Goal: Task Accomplishment & Management: Manage account settings

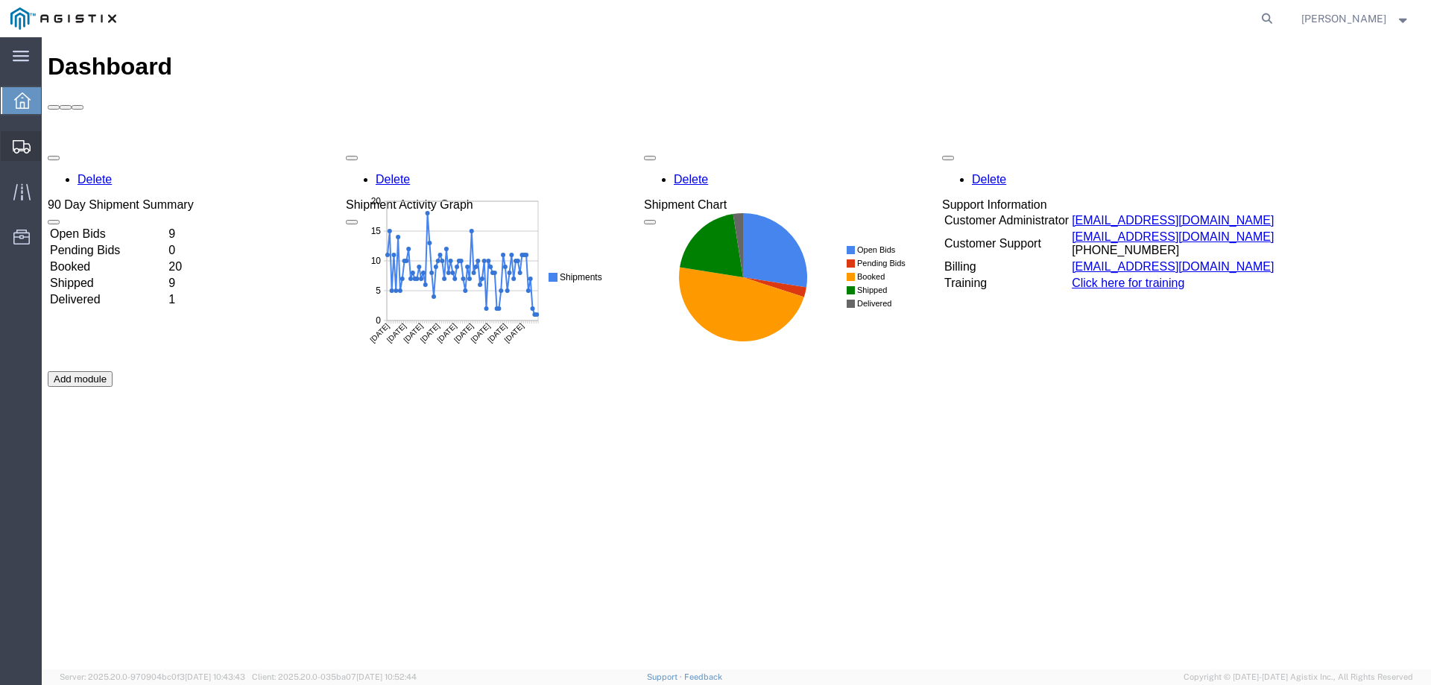
click at [18, 150] on icon at bounding box center [22, 146] width 18 height 13
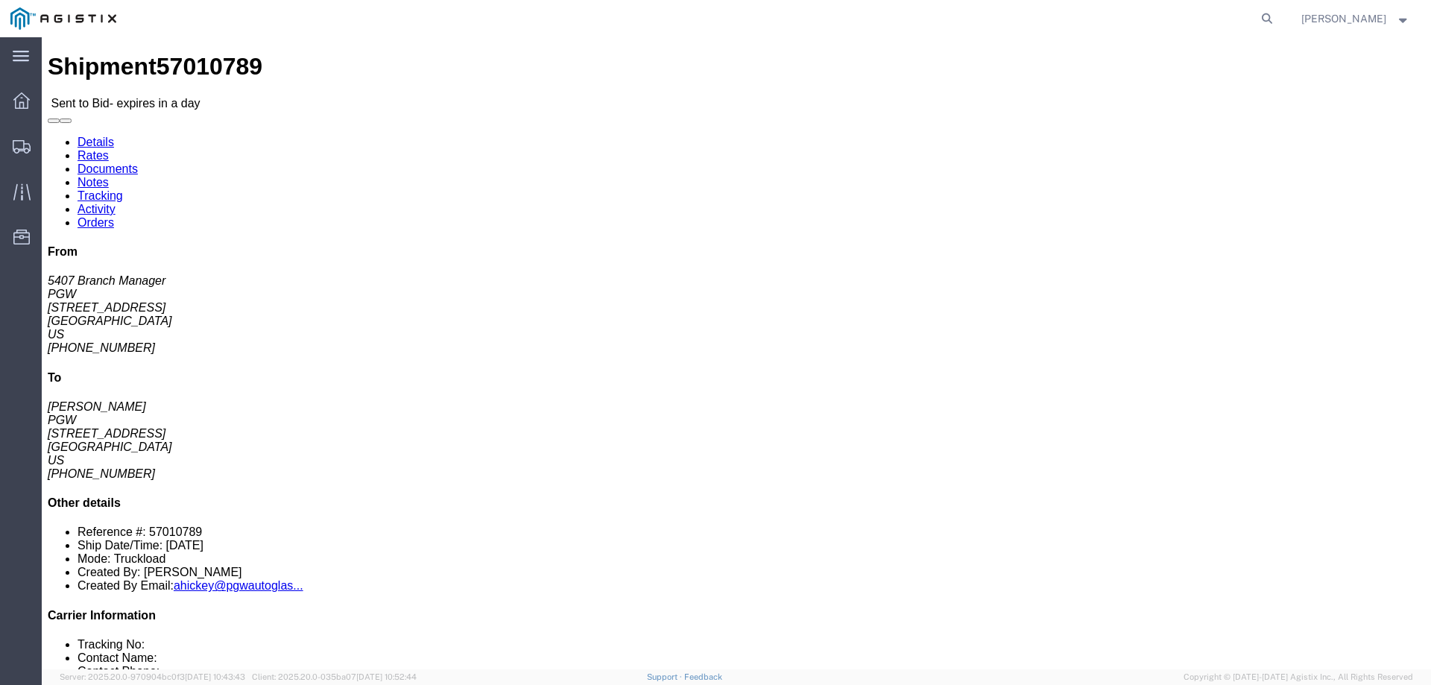
click link "Enter / Modify Bid"
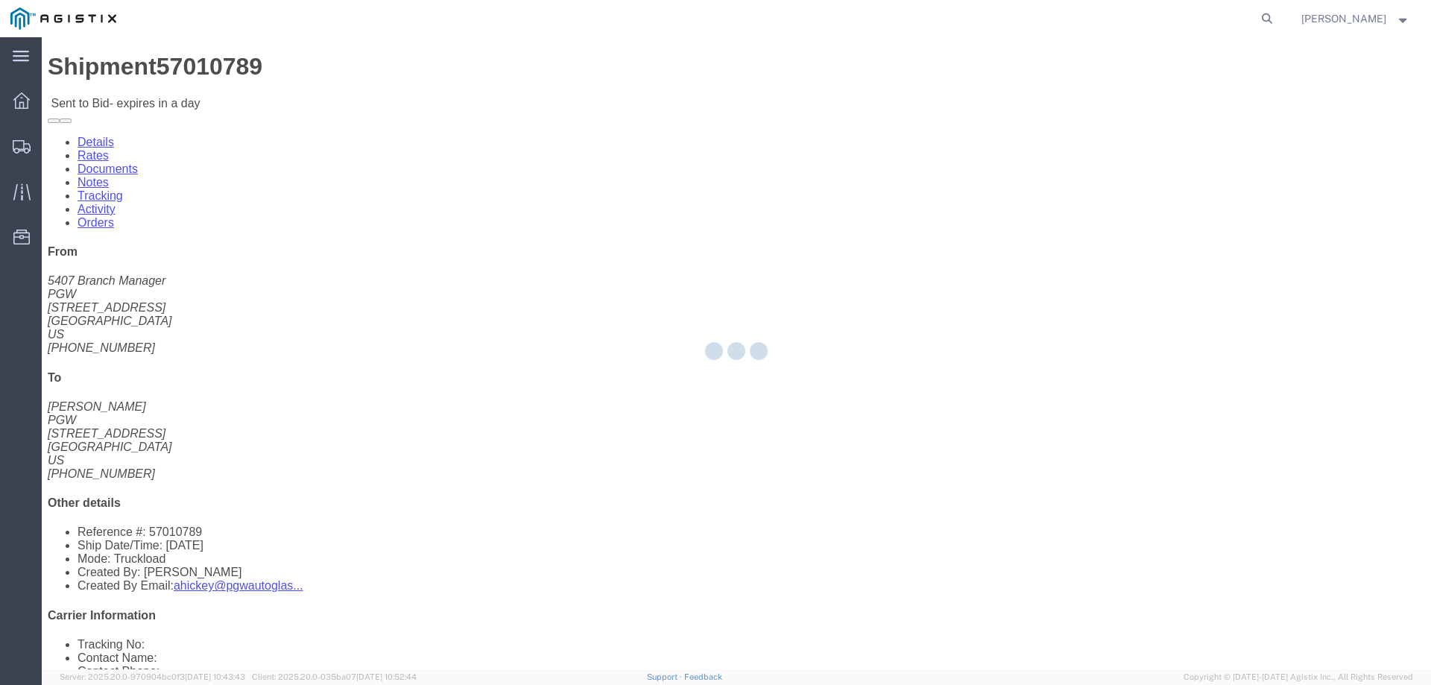
select select "146"
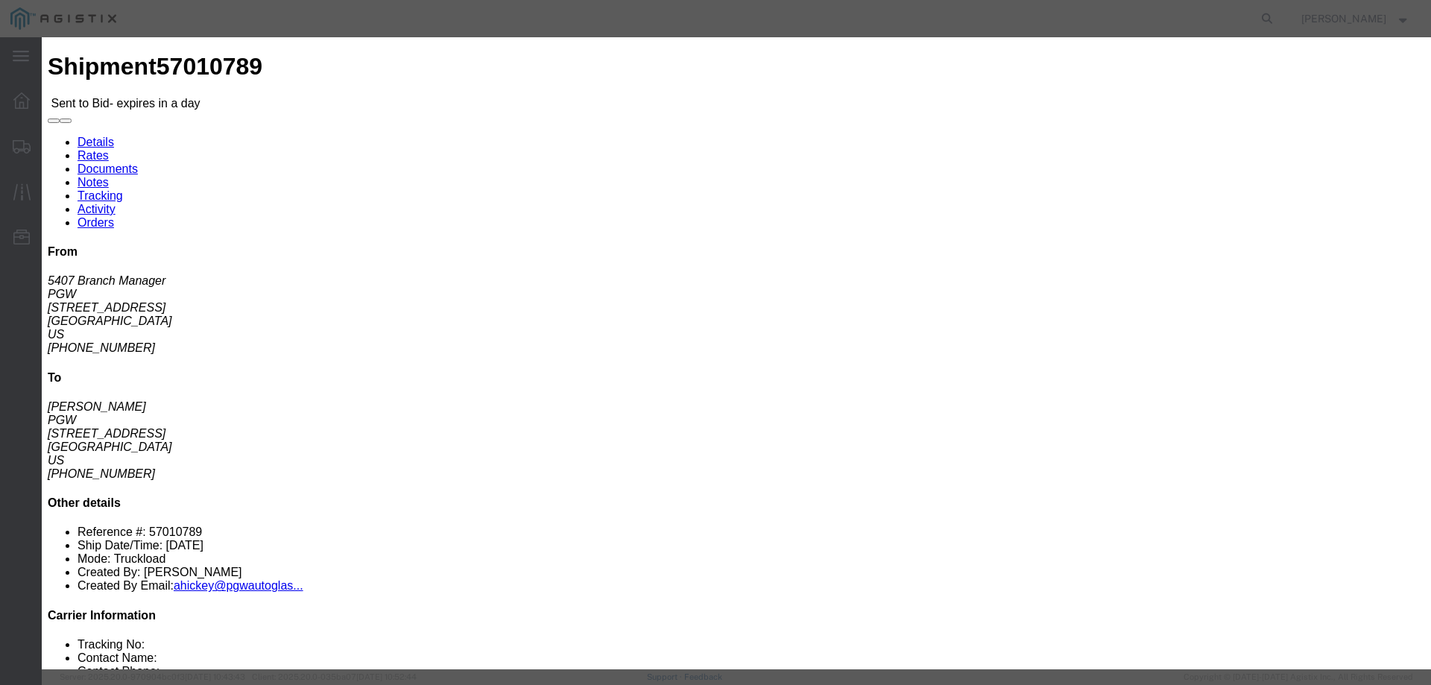
click select "Select CONESTOGA DFRM/STEP Economy TL Flatbed Intermodal LTL Standard Next Day …"
select select "25032"
click select "Select CONESTOGA DFRM/STEP Economy TL Flatbed Intermodal LTL Standard Next Day …"
click input "text"
type input "ats"
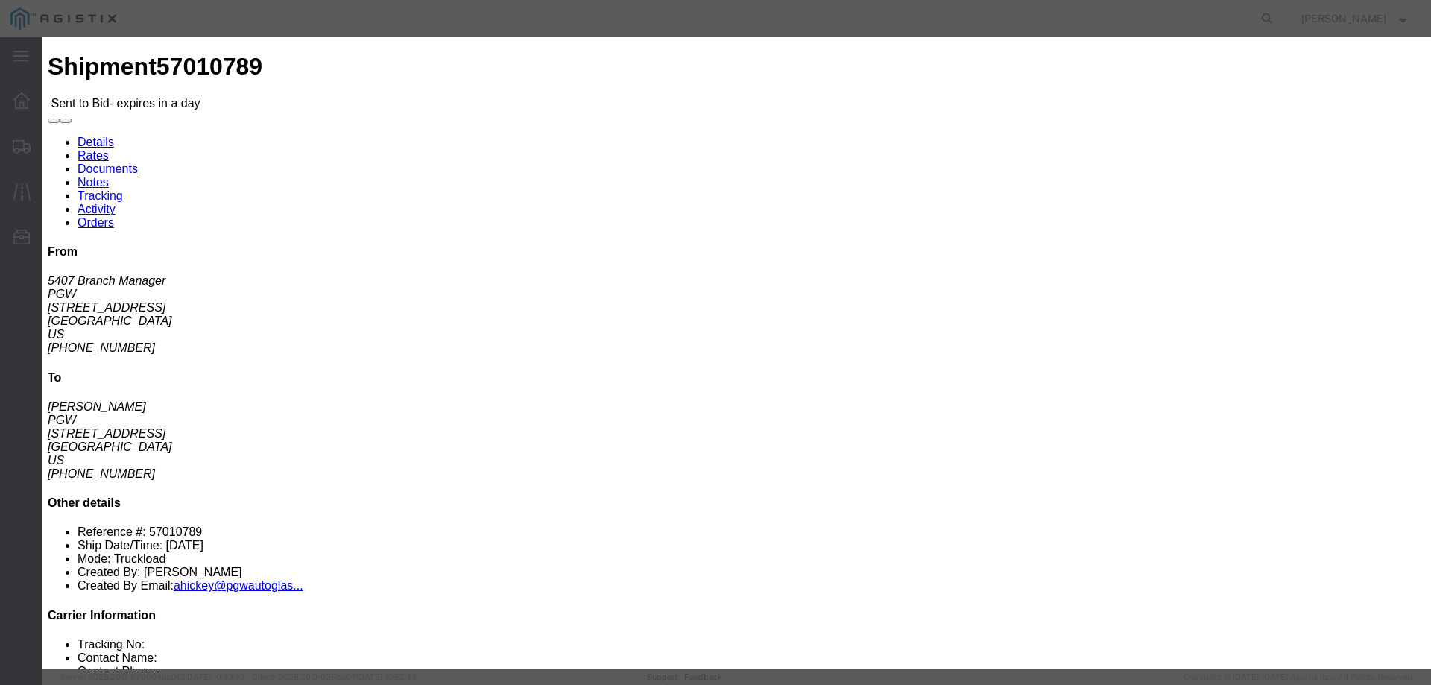
click input "number"
type input "3775"
click button "Submit"
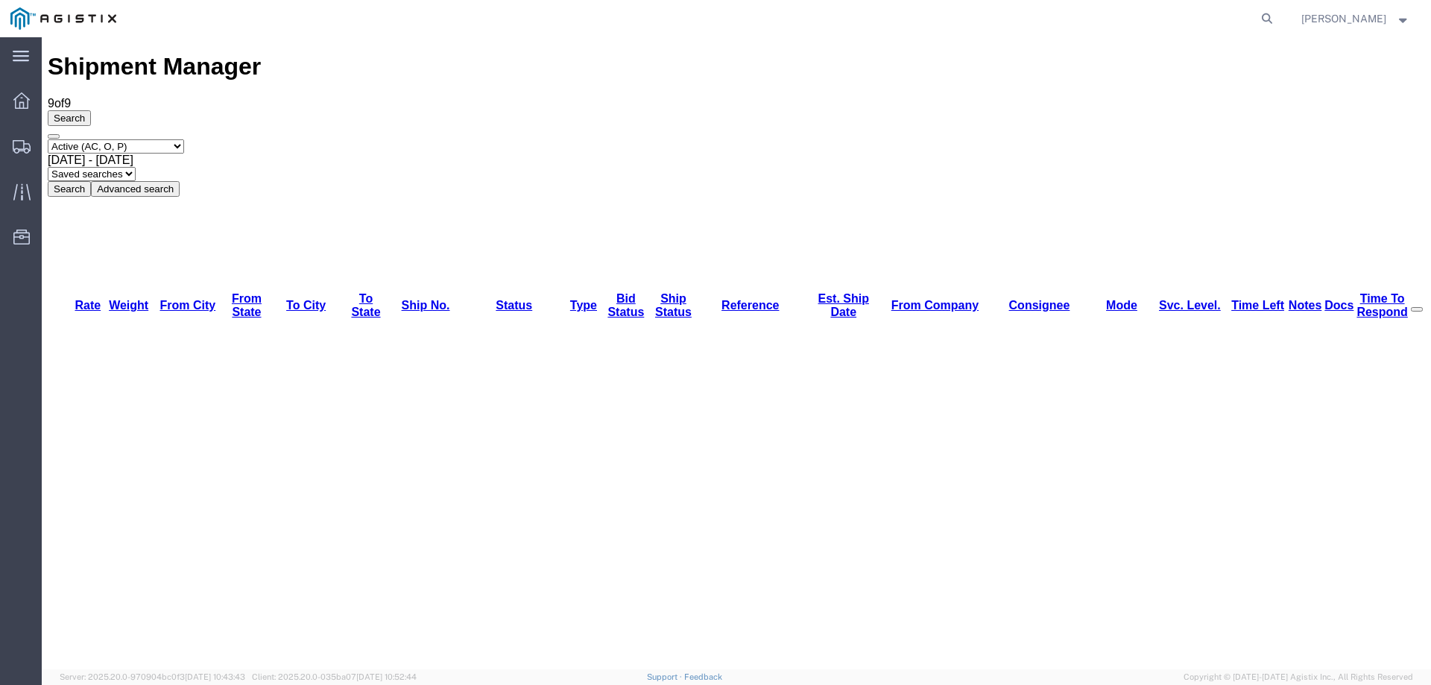
copy li "57010789"
click at [28, 137] on div at bounding box center [22, 146] width 42 height 30
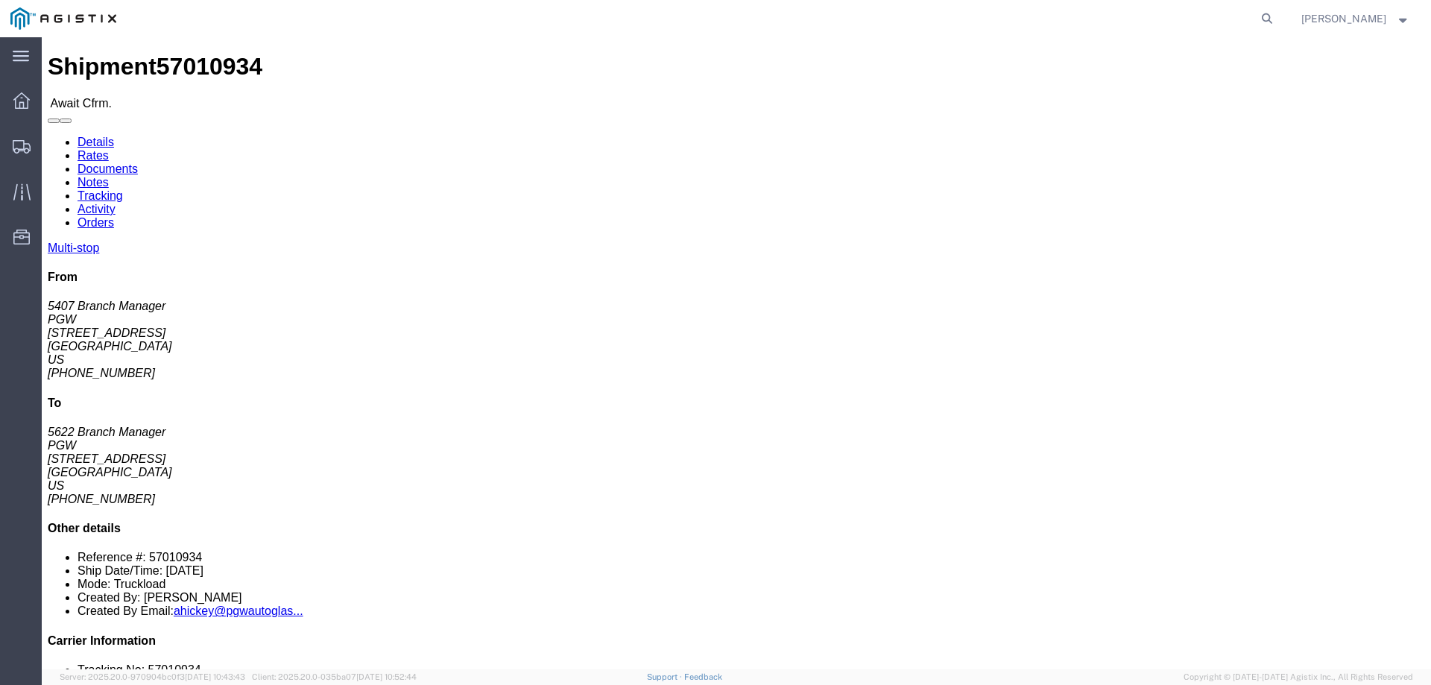
click b "57010934"
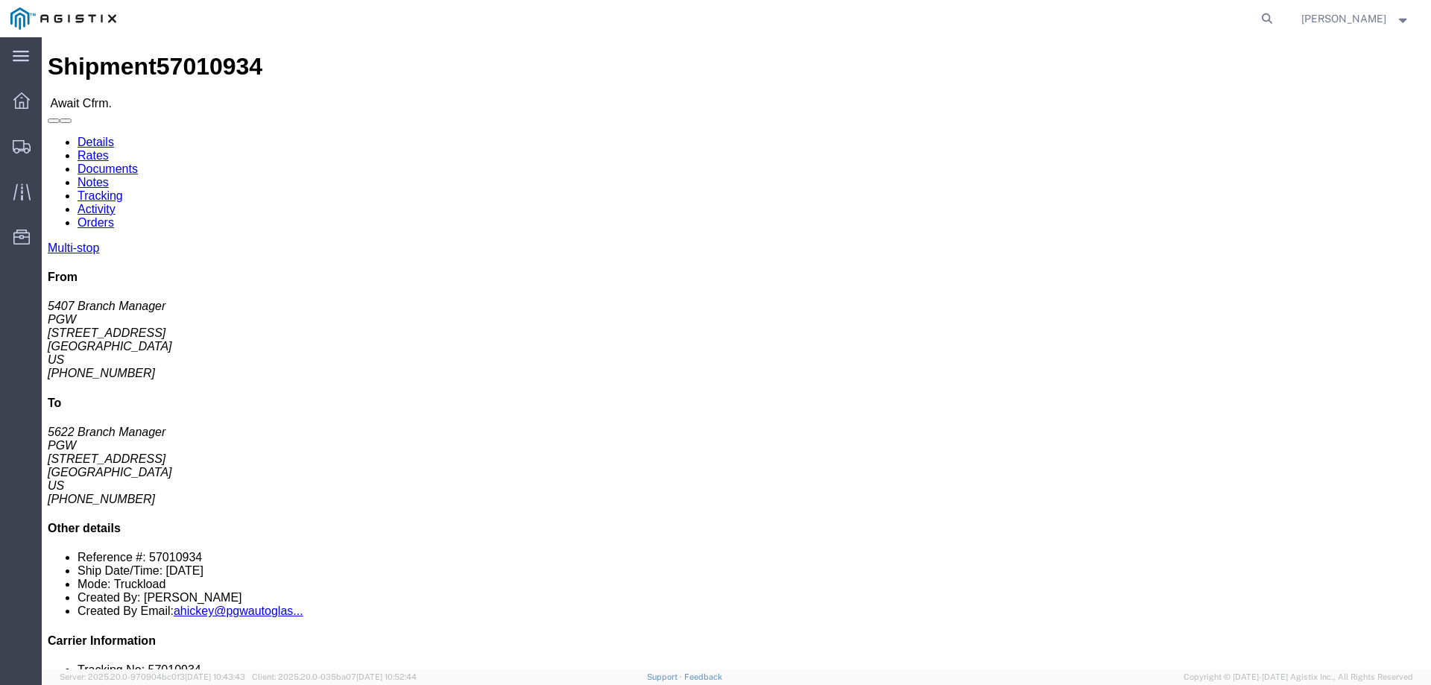
click link "Confirm"
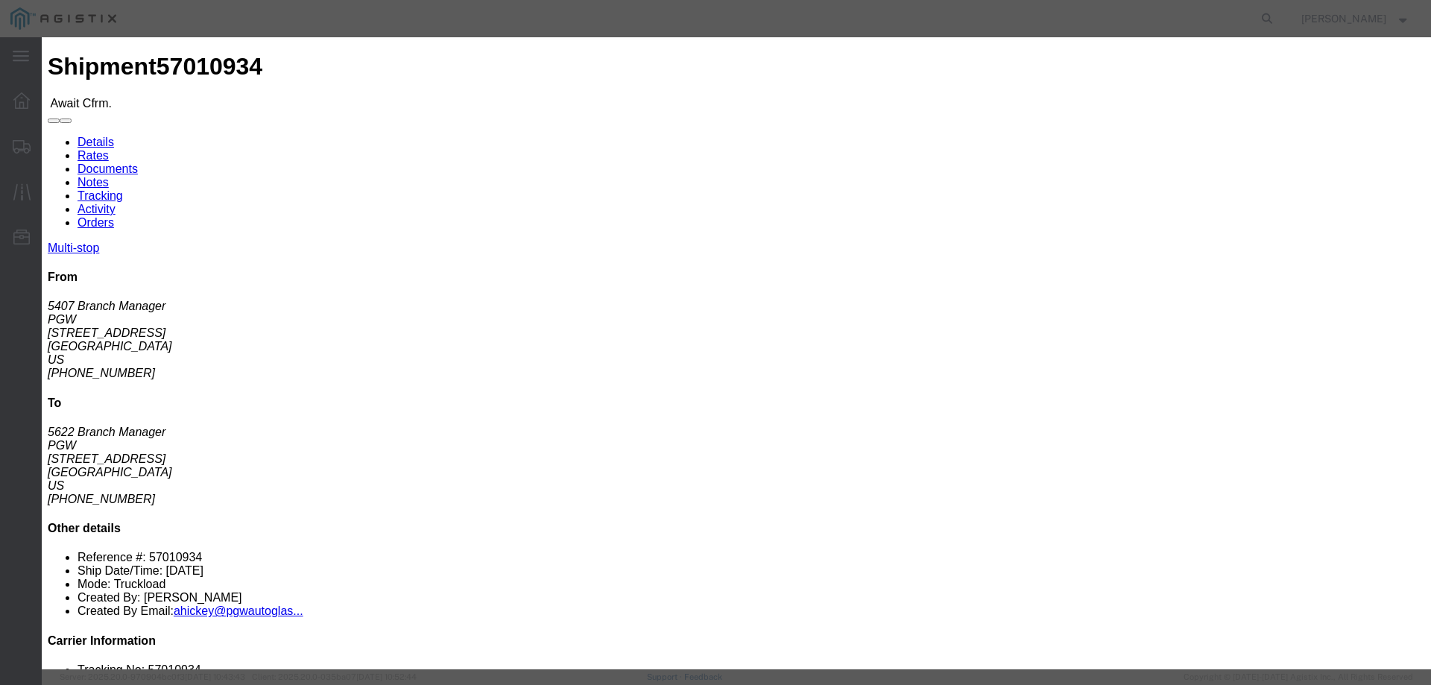
click label
click input "checkbox"
checkbox input "true"
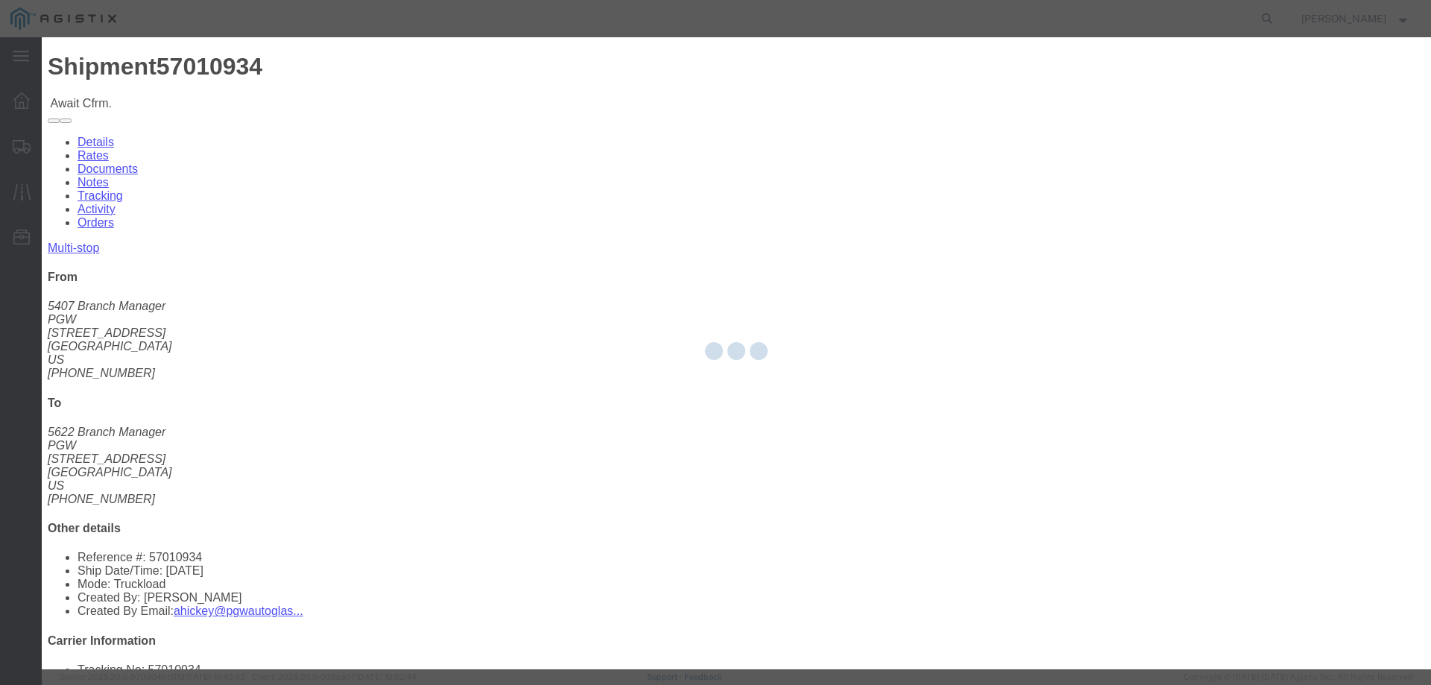
type input "[PERSON_NAME]"
type input "3204977237"
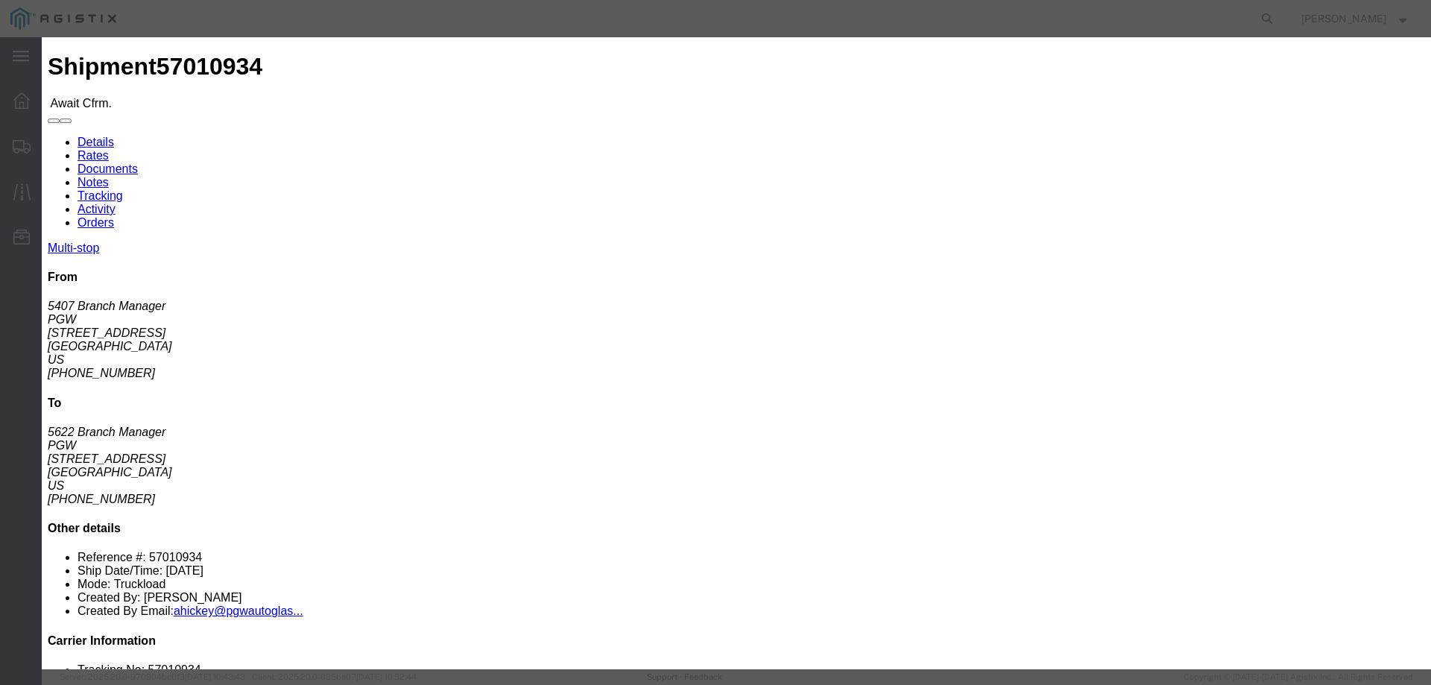
click input "text"
paste input "57010934"
type input "57010934"
click button "Submit"
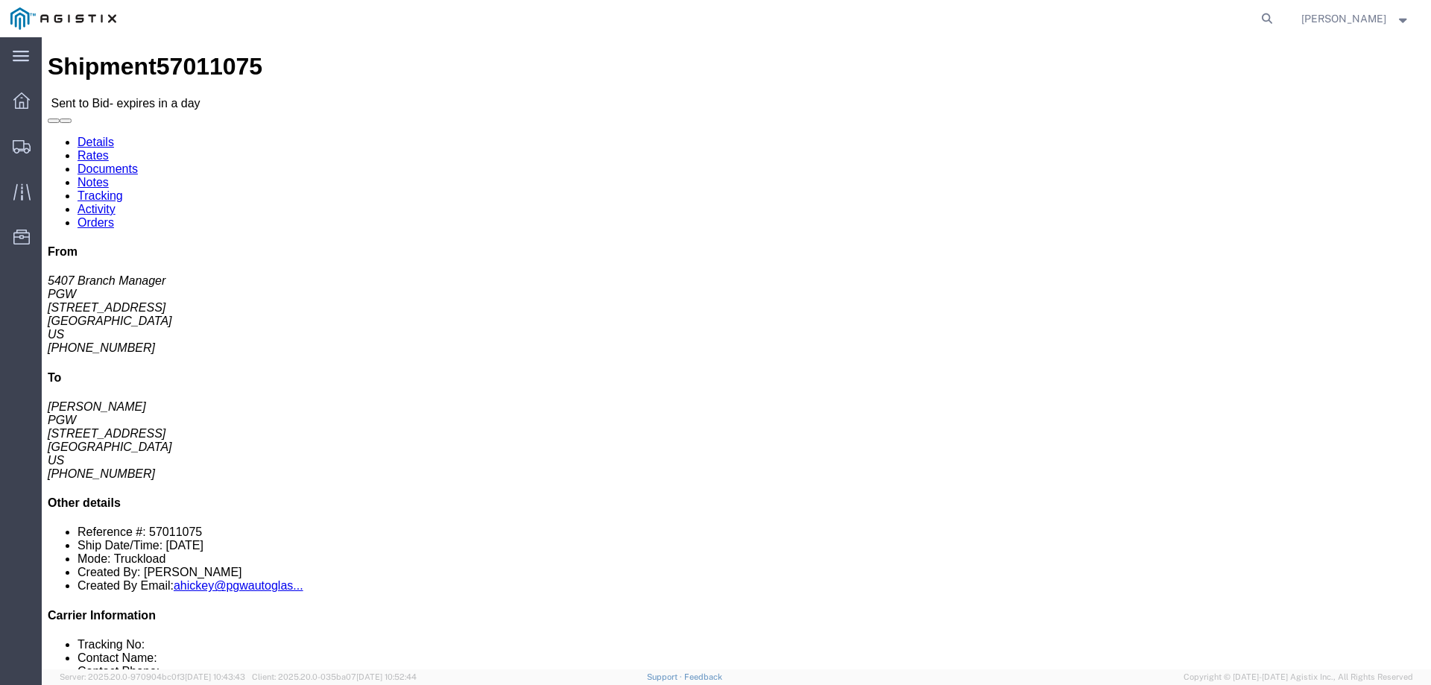
click b "57011075"
copy b "57011075"
click link "Enter / Modify Bid"
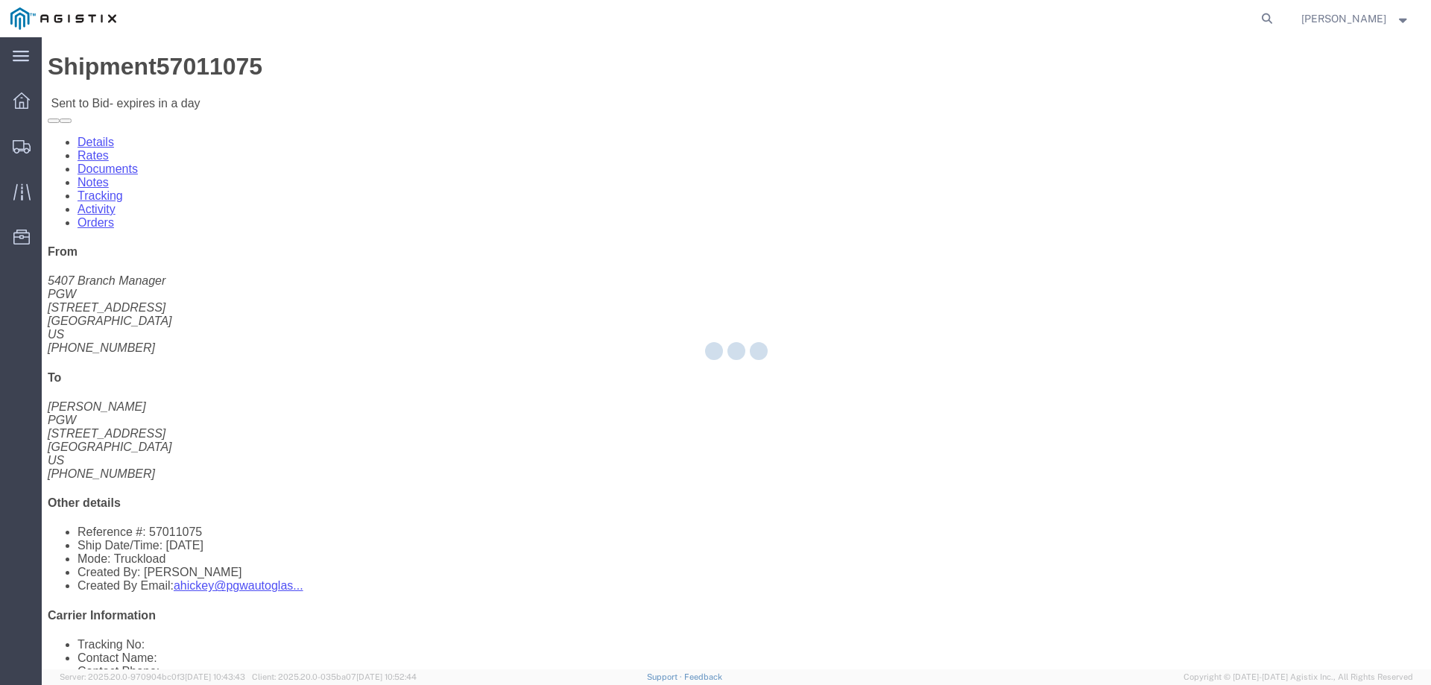
select select "146"
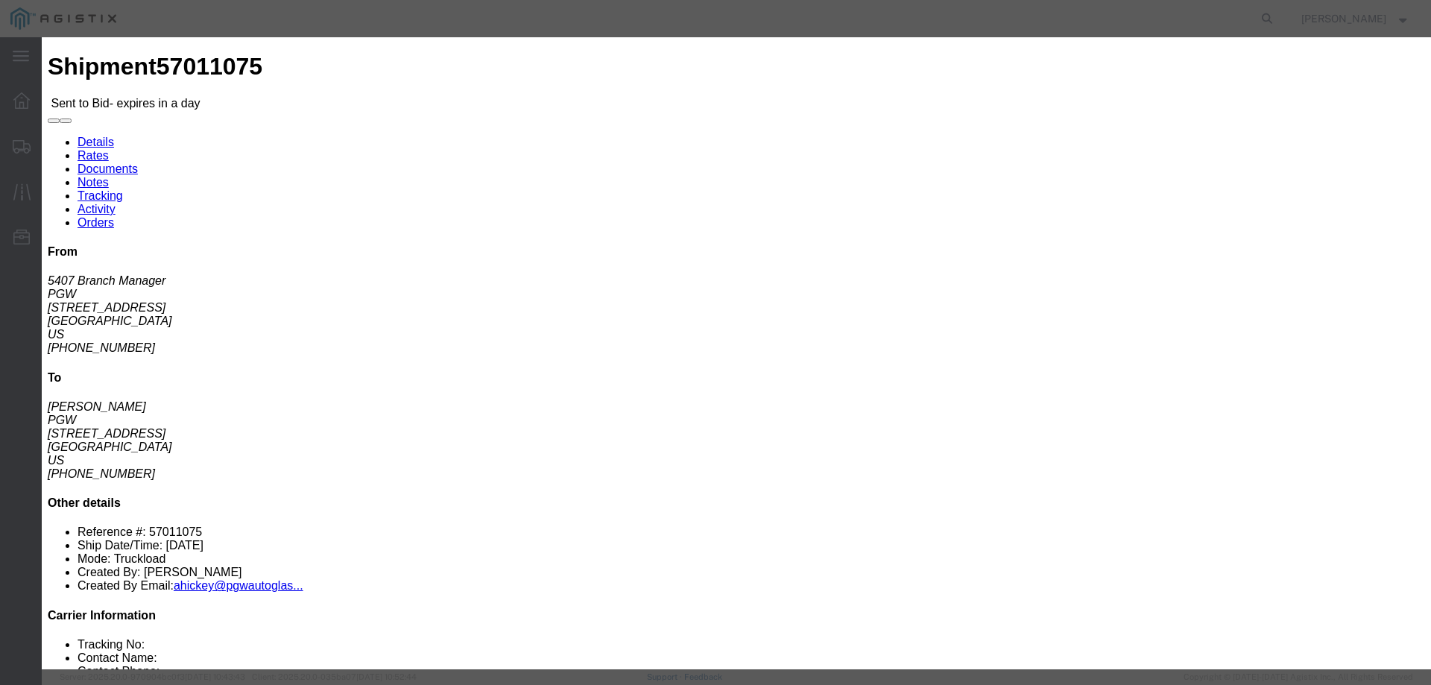
click select "Select CONESTOGA DFRM/STEP Economy TL Flatbed Intermodal LTL Standard Next Day …"
select select "25032"
click select "Select CONESTOGA DFRM/STEP Economy TL Flatbed Intermodal LTL Standard Next Day …"
click input "text"
type input "ats"
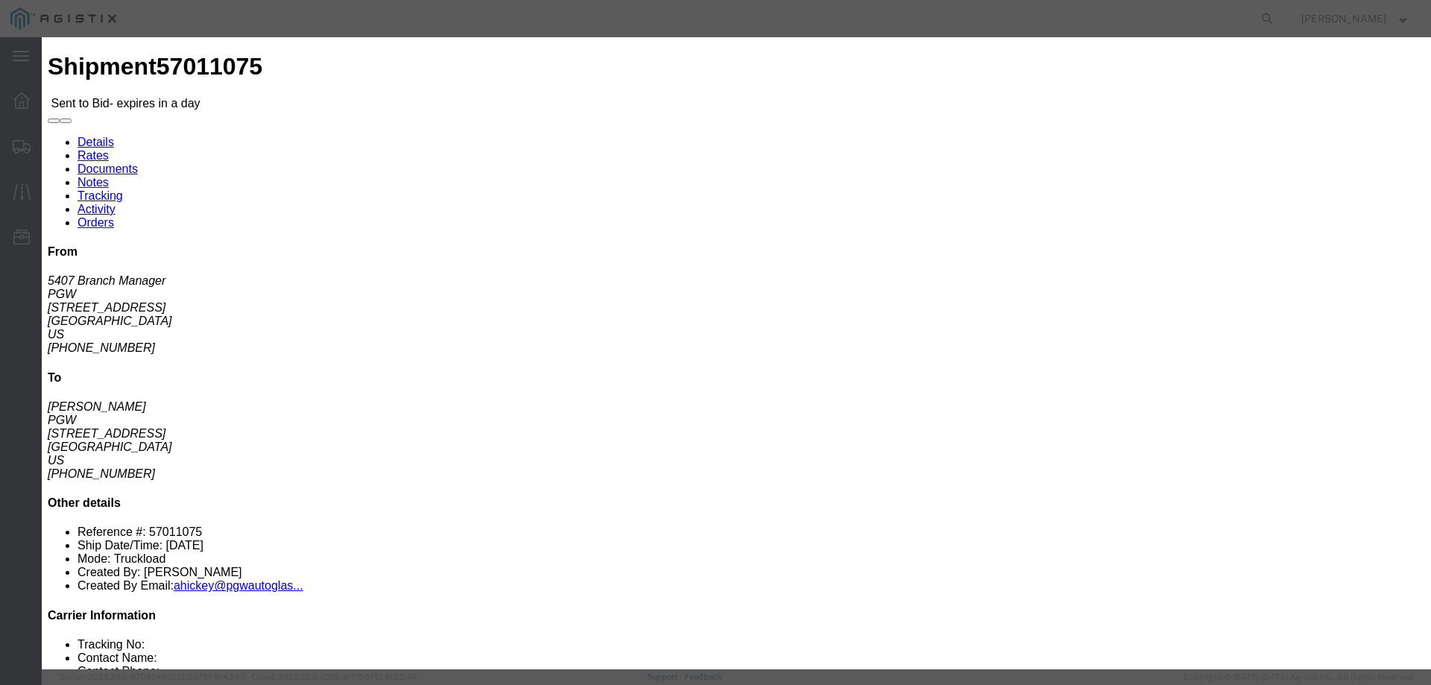
click input "number"
type input "3600"
click button "Submit"
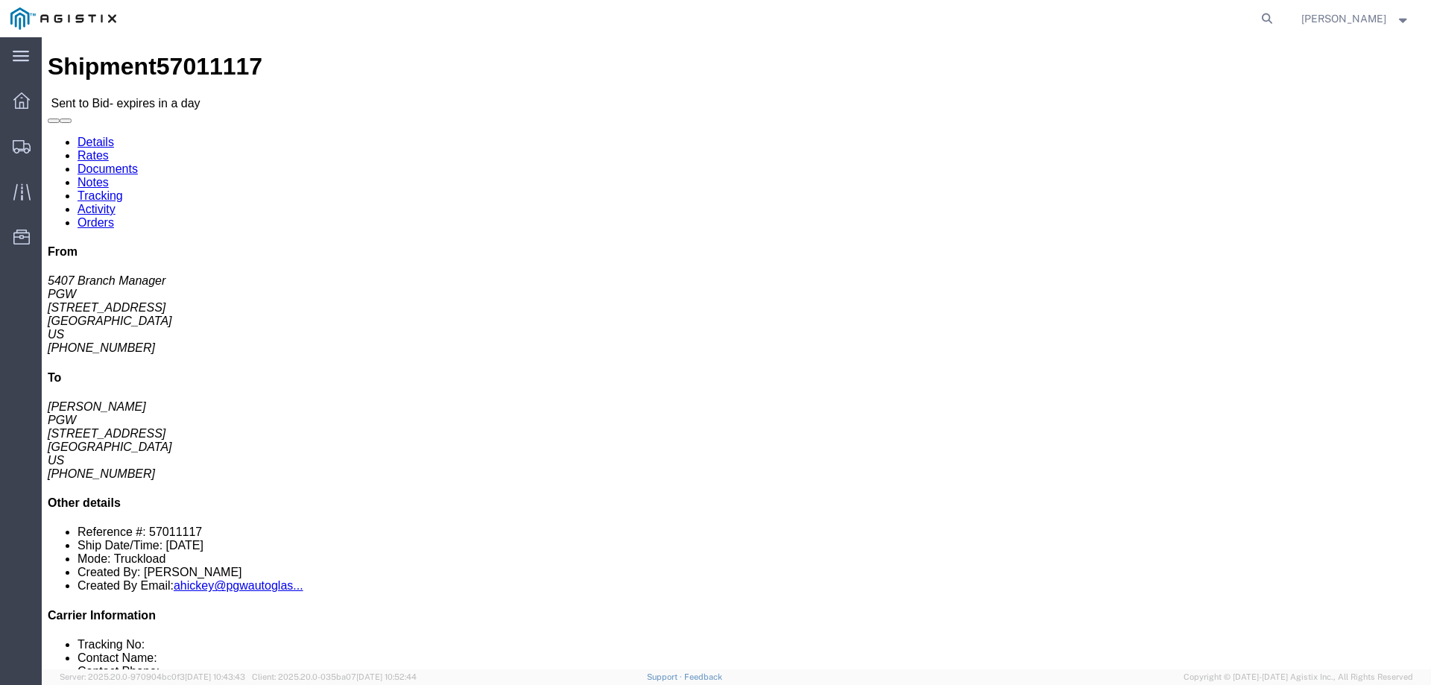
click li "Reference #: 57011117"
copy li "57011117"
click link "Enter / Modify Bid"
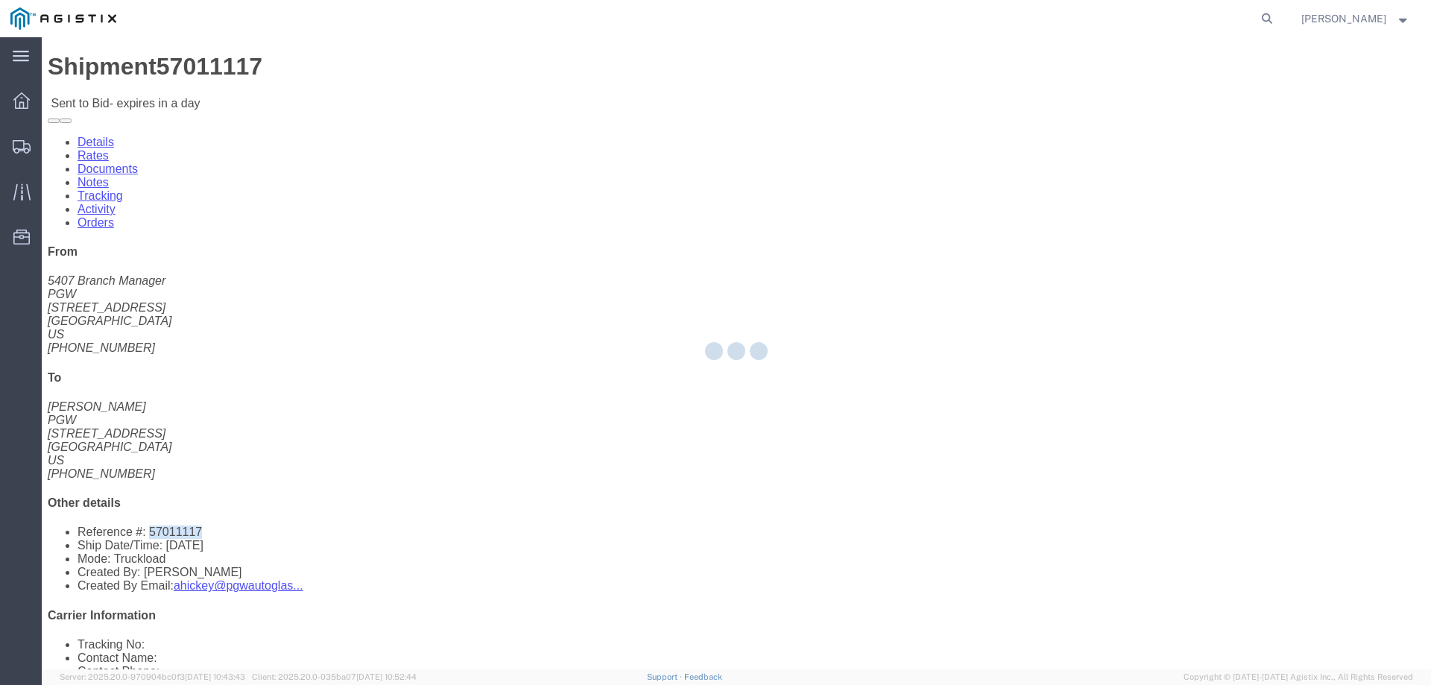
select select "146"
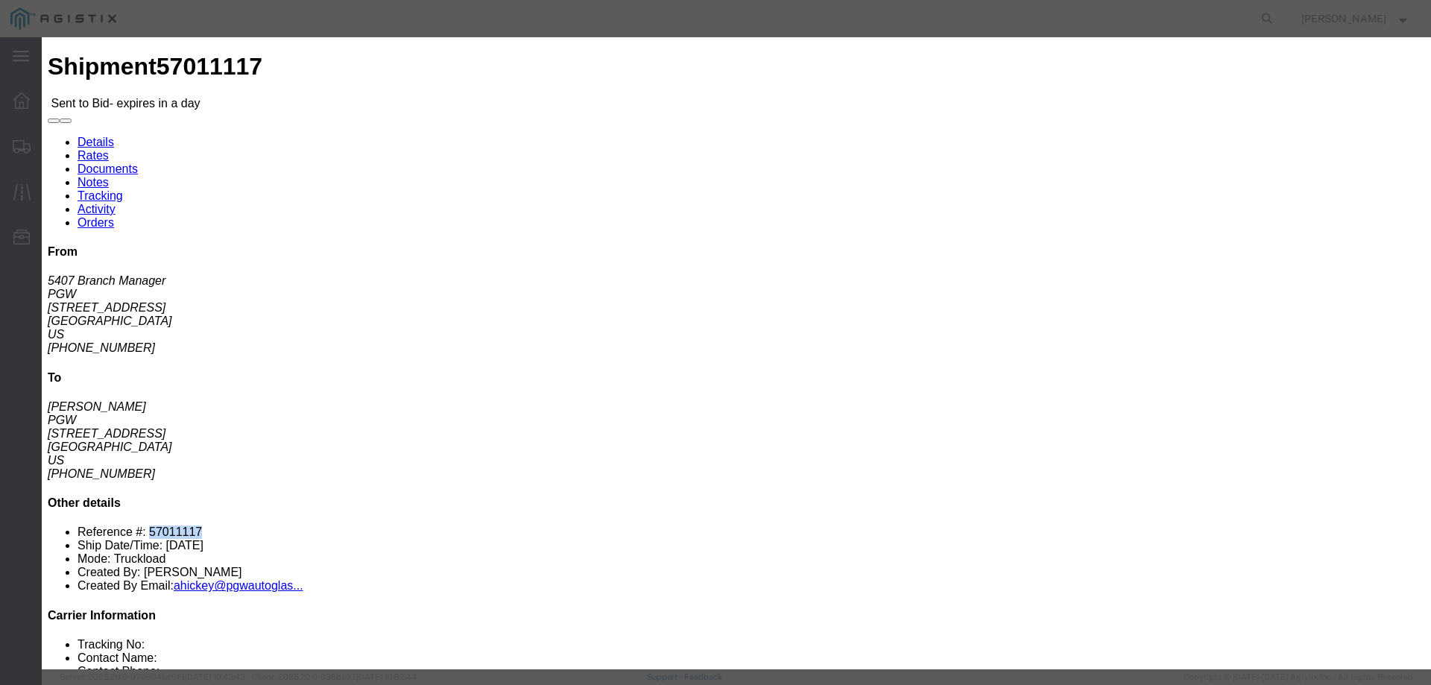
click select "Select CONESTOGA DFRM/STEP Economy TL Flatbed Intermodal LTL Standard Next Day …"
select select "25032"
click select "Select CONESTOGA DFRM/STEP Economy TL Flatbed Intermodal LTL Standard Next Day …"
click input "text"
type input "ats"
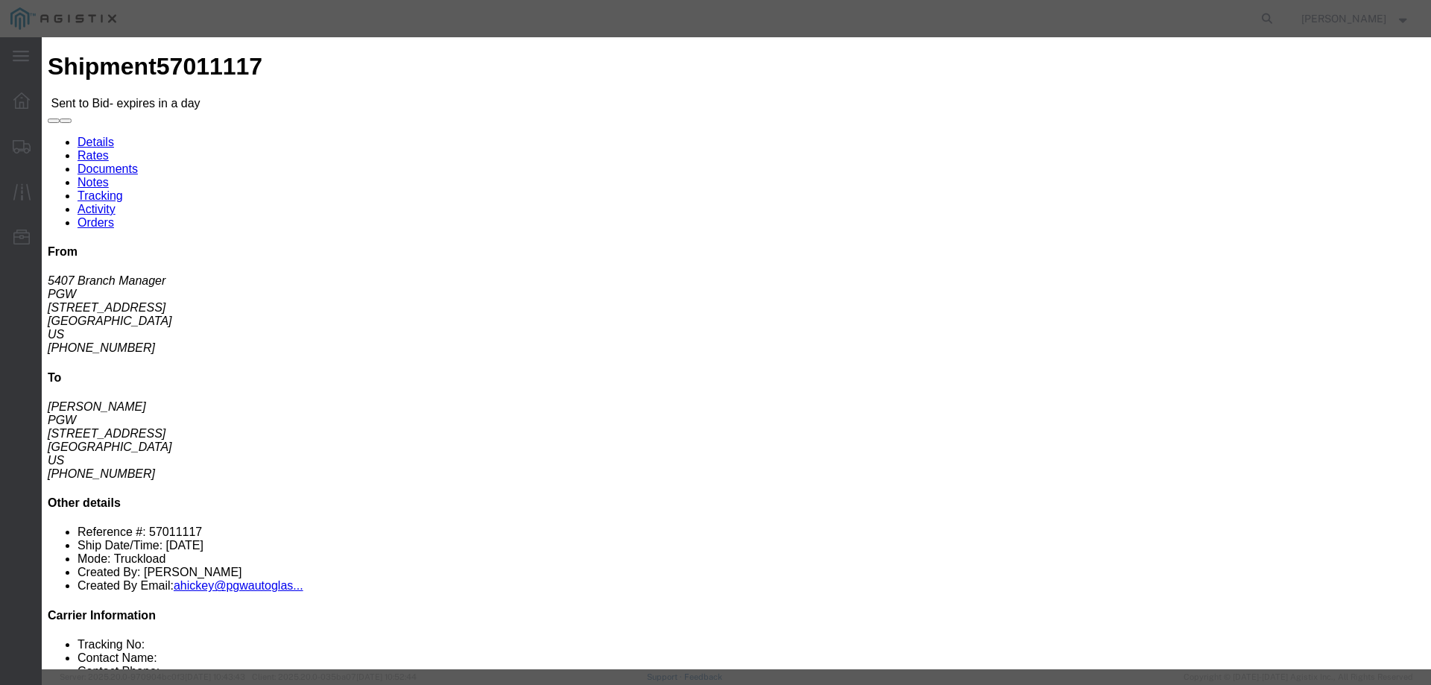
click input "number"
type input "3585"
click button "Submit"
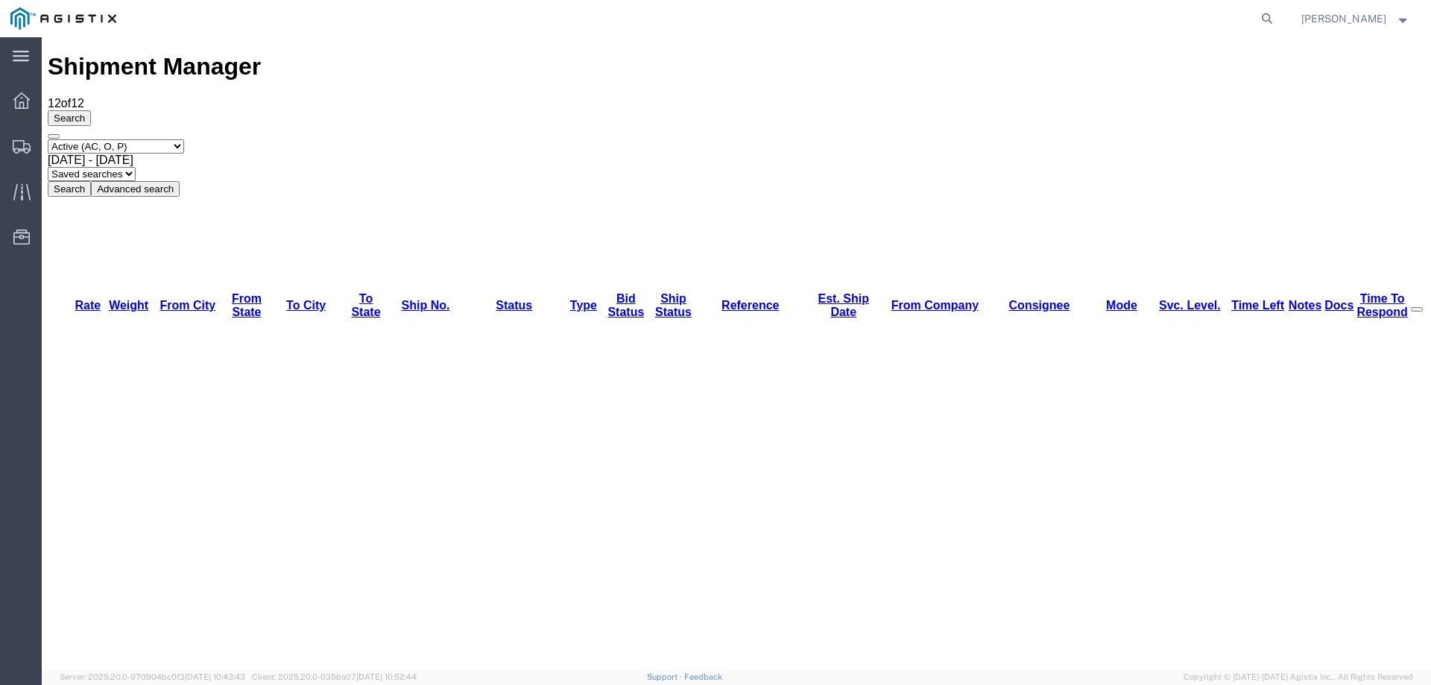
click at [22, 139] on svg-icon at bounding box center [22, 146] width 18 height 15
click at [24, 147] on icon at bounding box center [22, 146] width 18 height 13
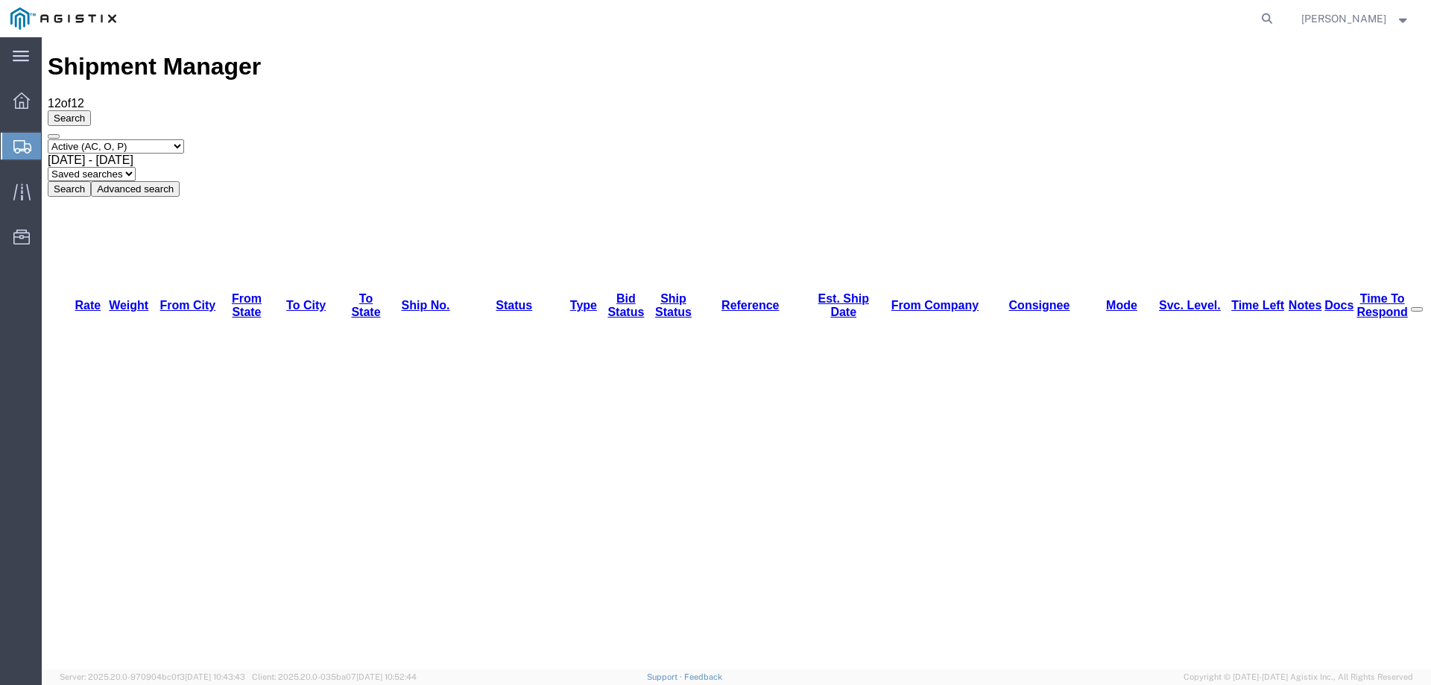
click at [24, 147] on icon at bounding box center [22, 146] width 18 height 13
click at [18, 150] on icon at bounding box center [22, 146] width 18 height 13
click at [146, 123] on div "Search Select status Active (AC, O, P) All Approved Awaiting Confirmation (AC) …" at bounding box center [736, 153] width 1377 height 86
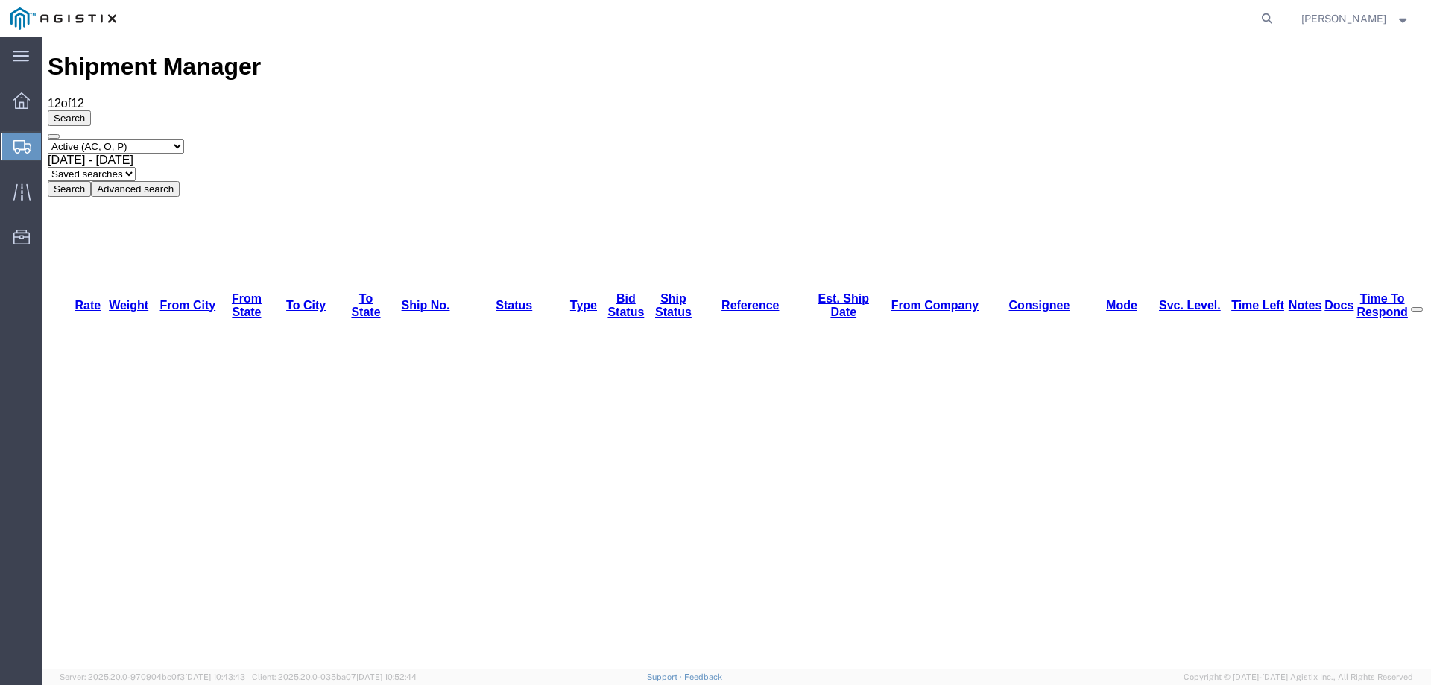
click at [24, 142] on icon at bounding box center [22, 146] width 18 height 13
click at [18, 140] on icon at bounding box center [22, 146] width 18 height 13
click at [23, 130] on ul "Dashboard Shipments Traffic Resources Address Book Saved Searches" at bounding box center [21, 177] width 42 height 182
click at [19, 140] on icon at bounding box center [22, 146] width 18 height 13
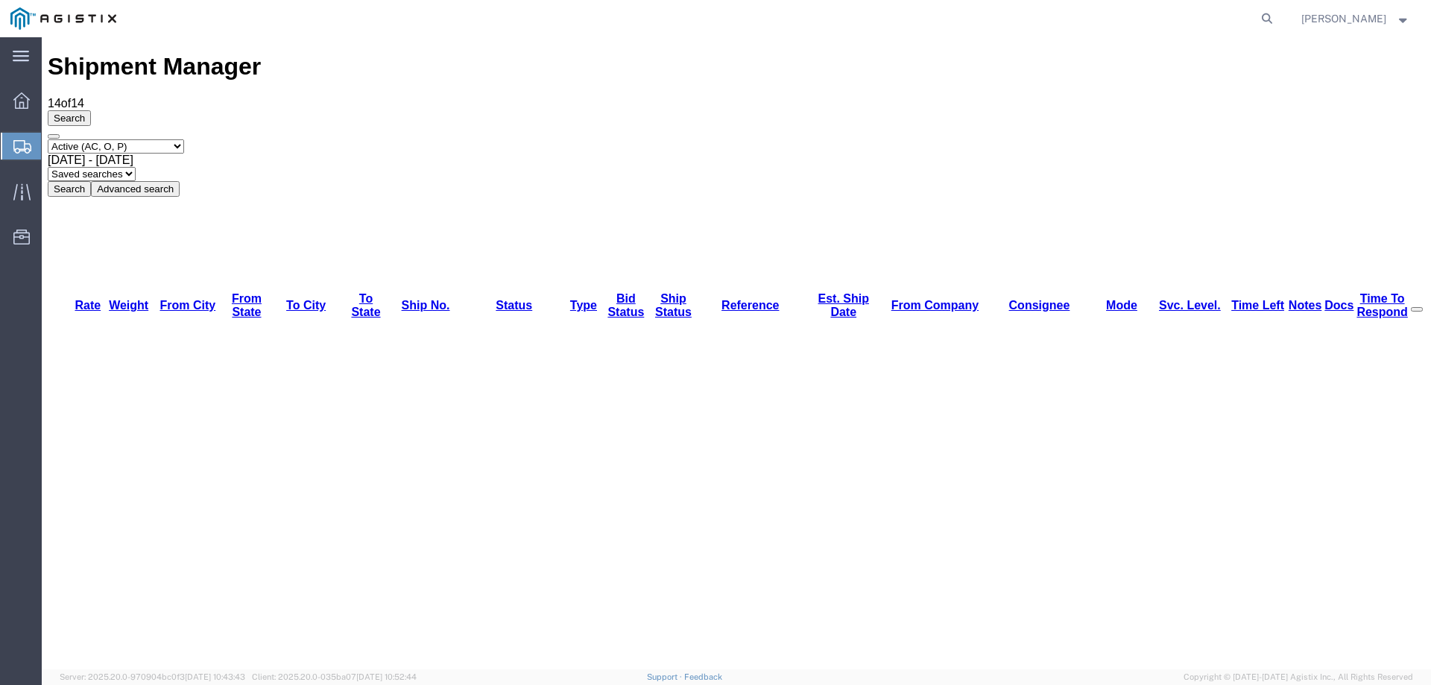
click at [736, 139] on div "Select status Active (AC, O, P) All Approved Awaiting Confirmation (AC) Booked …" at bounding box center [736, 167] width 1377 height 57
click at [28, 184] on icon at bounding box center [21, 191] width 17 height 17
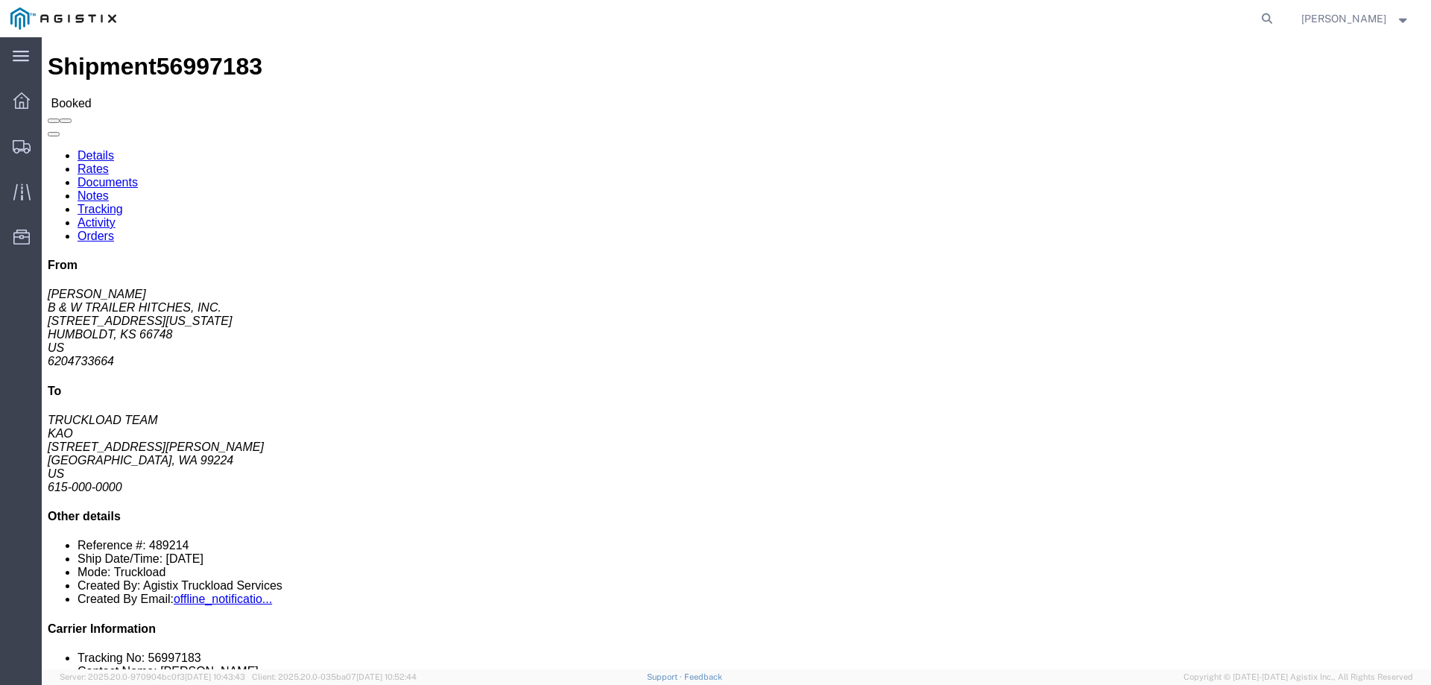
click link "Notes"
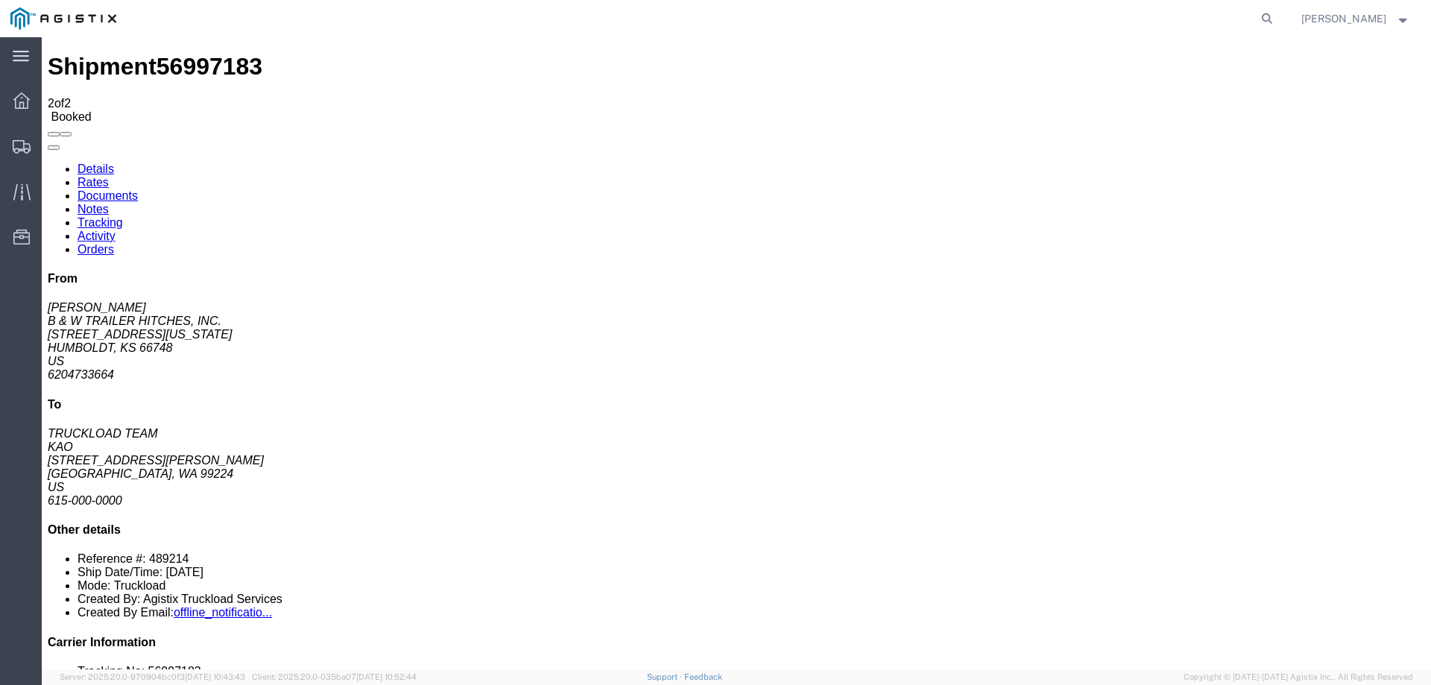
click at [93, 162] on link "Details" at bounding box center [96, 168] width 37 height 13
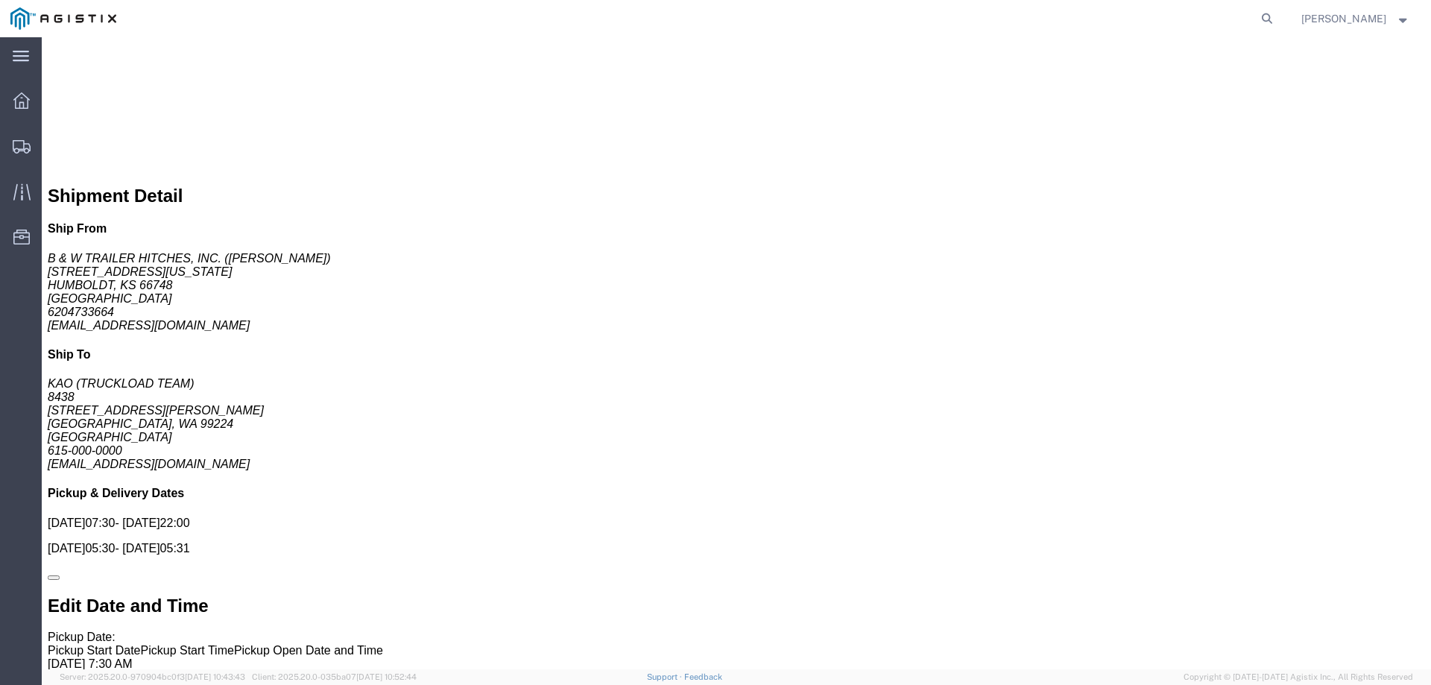
scroll to position [760, 0]
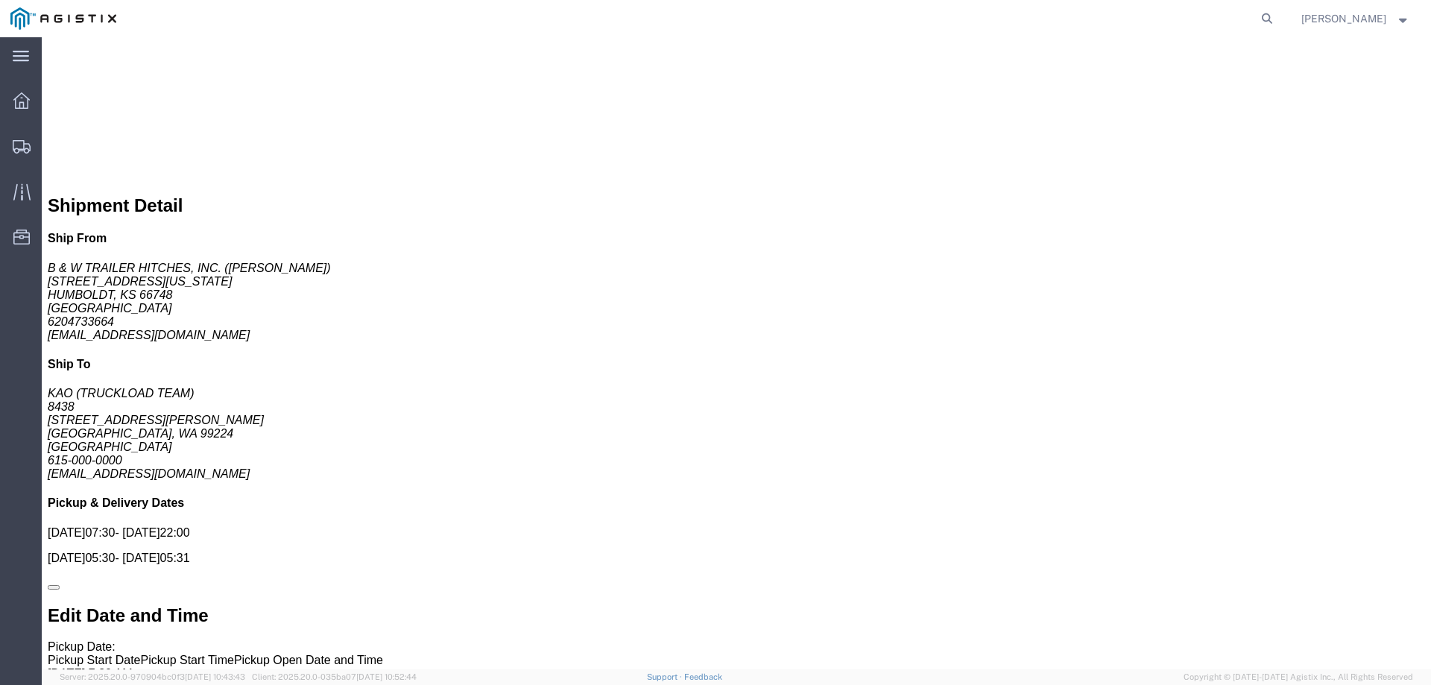
click div "From [PERSON_NAME] B & W TRAILER HITCHES, INC. [STREET_ADDRESS][US_STATE] US 62…"
click at [19, 154] on div at bounding box center [22, 146] width 42 height 30
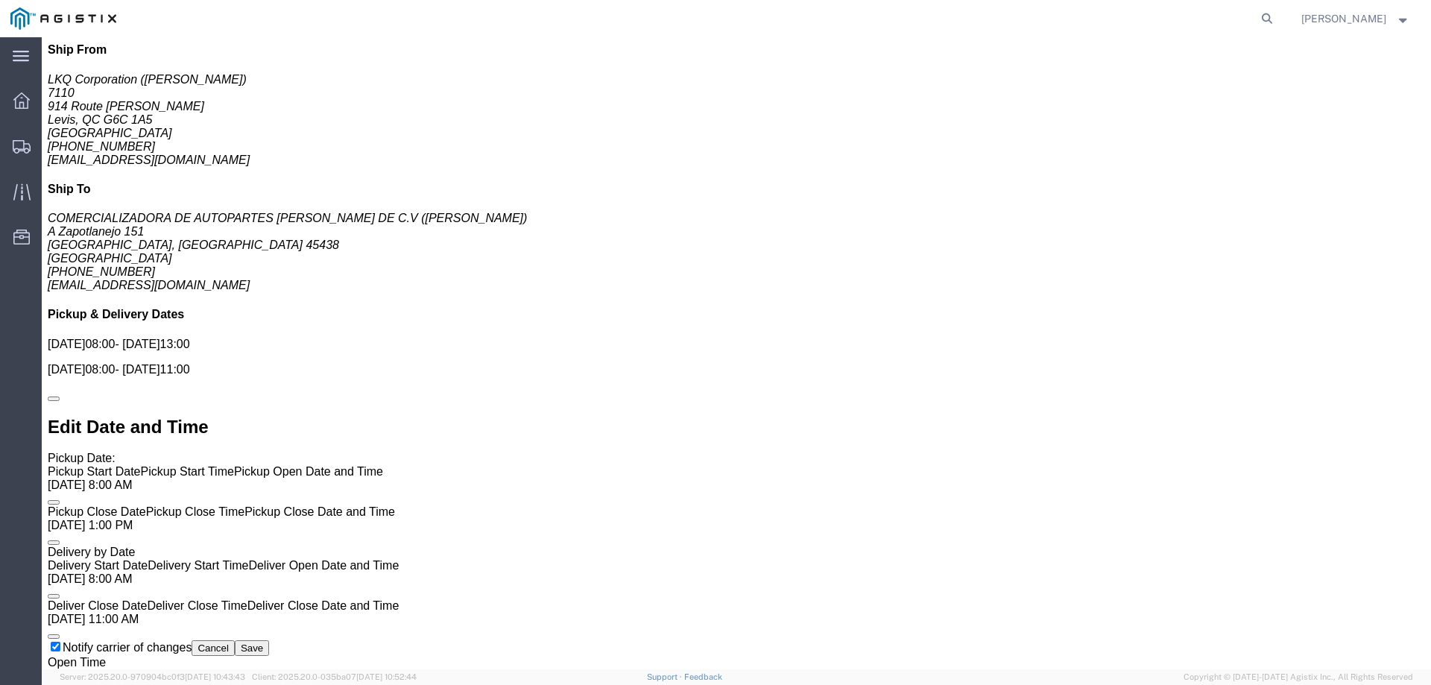
scroll to position [942, 0]
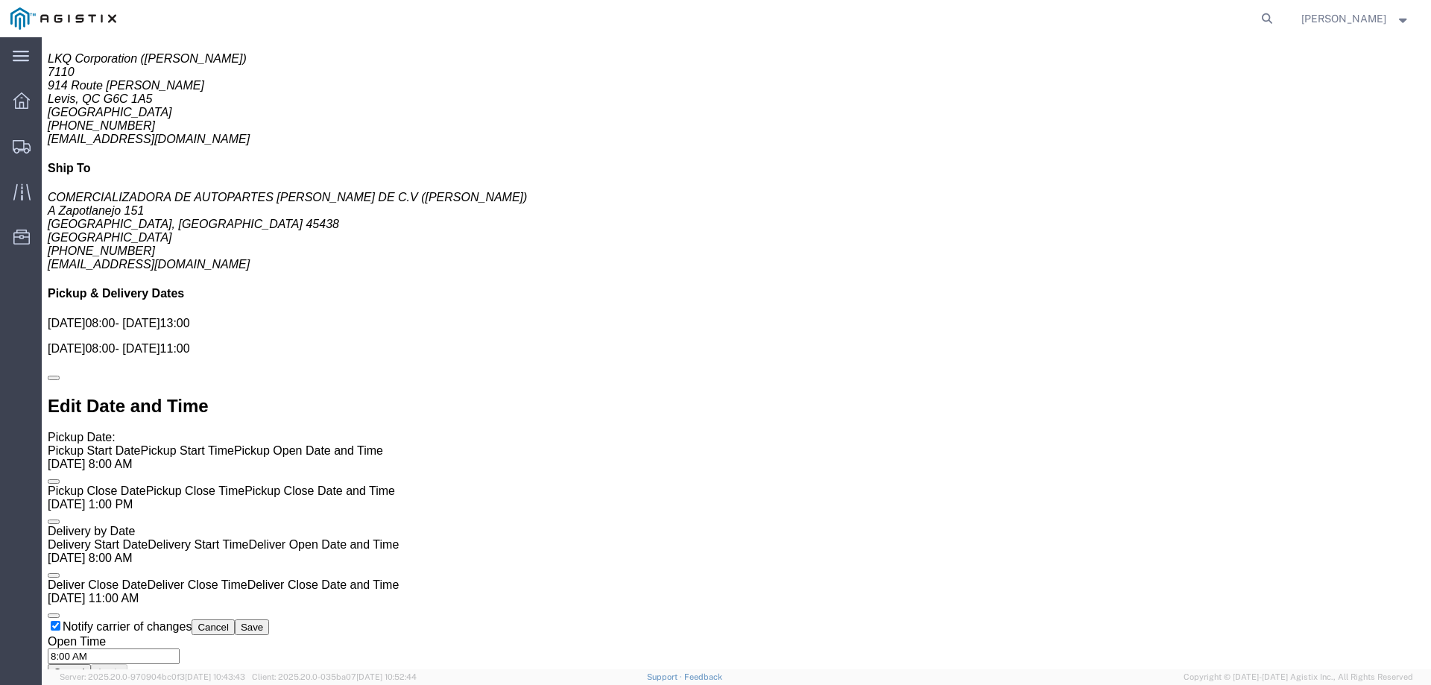
click link "Enter / Modify Bid"
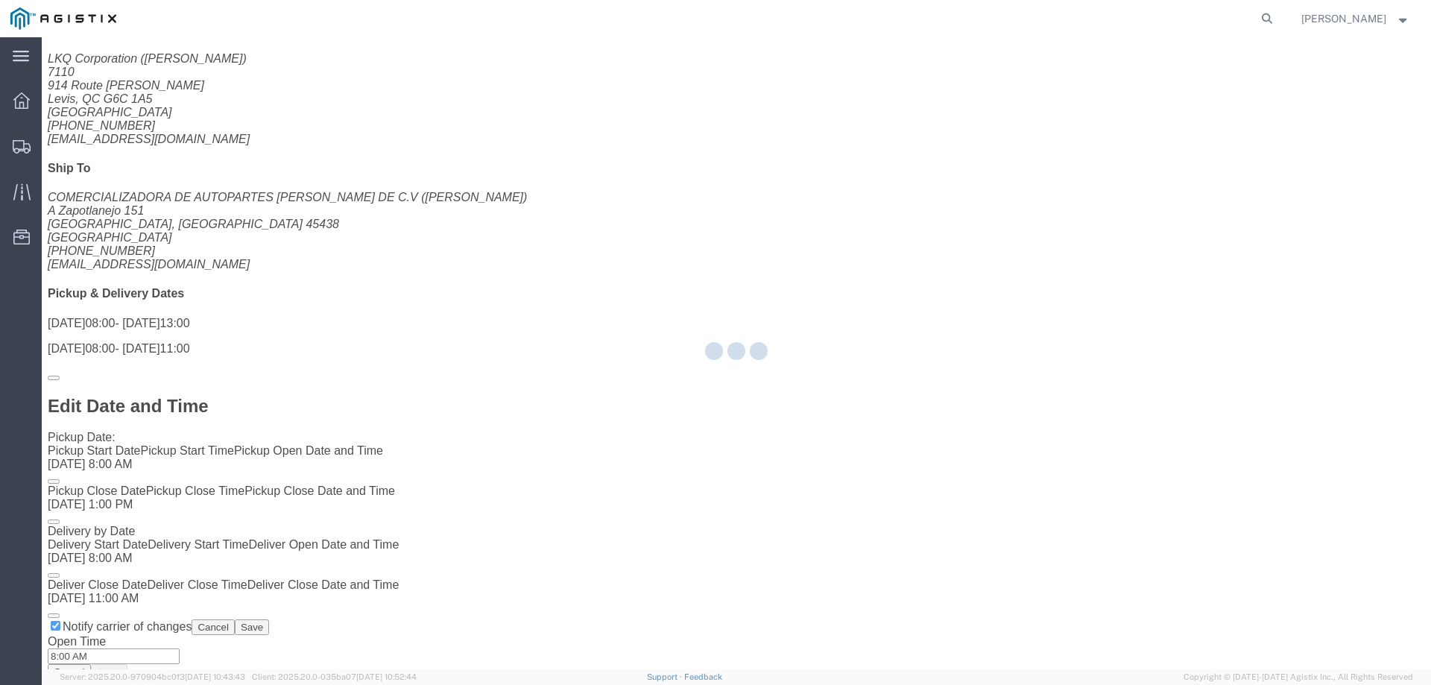
select select "146"
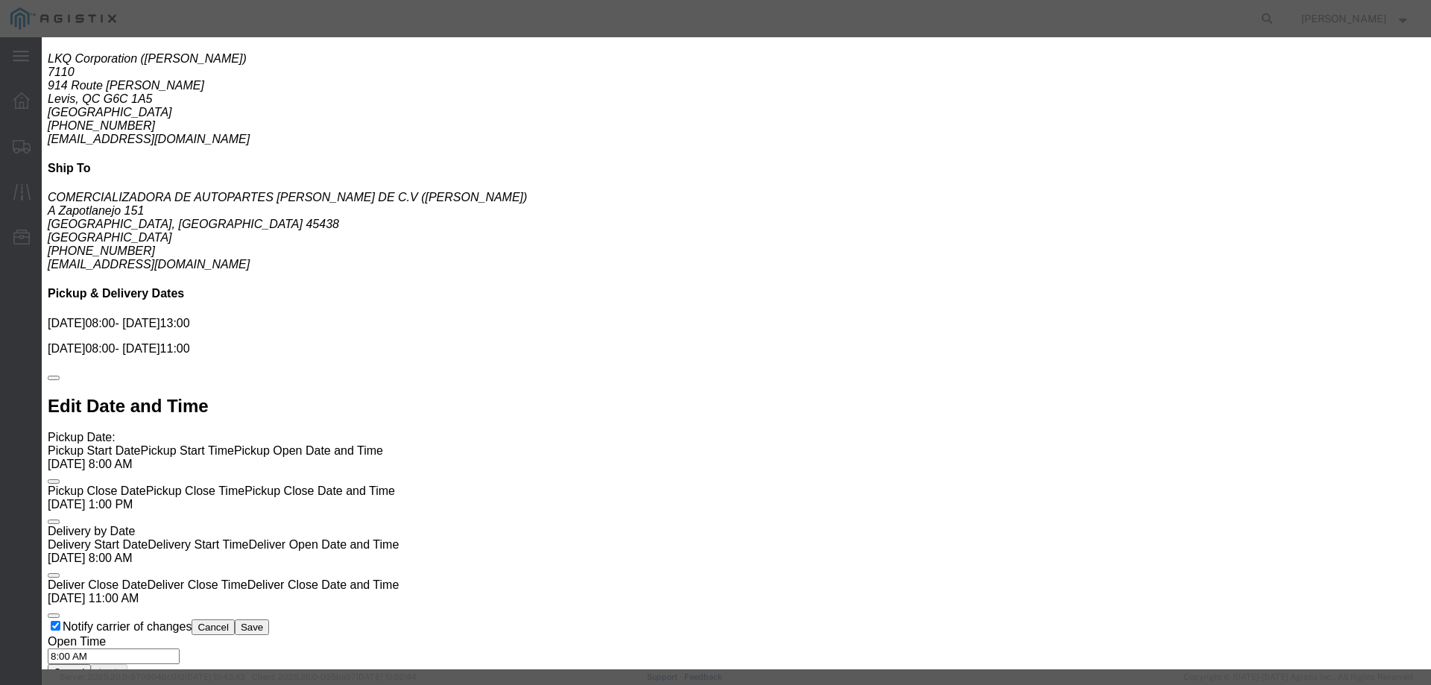
click select "Select CONESTOGA DFRM/STEP Economy TL Flatbed Intermodal LTL Standard Next Day …"
select select "25032"
click select "Select CONESTOGA DFRM/STEP Economy TL Flatbed Intermodal LTL Standard Next Day …"
click input "text"
type input "ats"
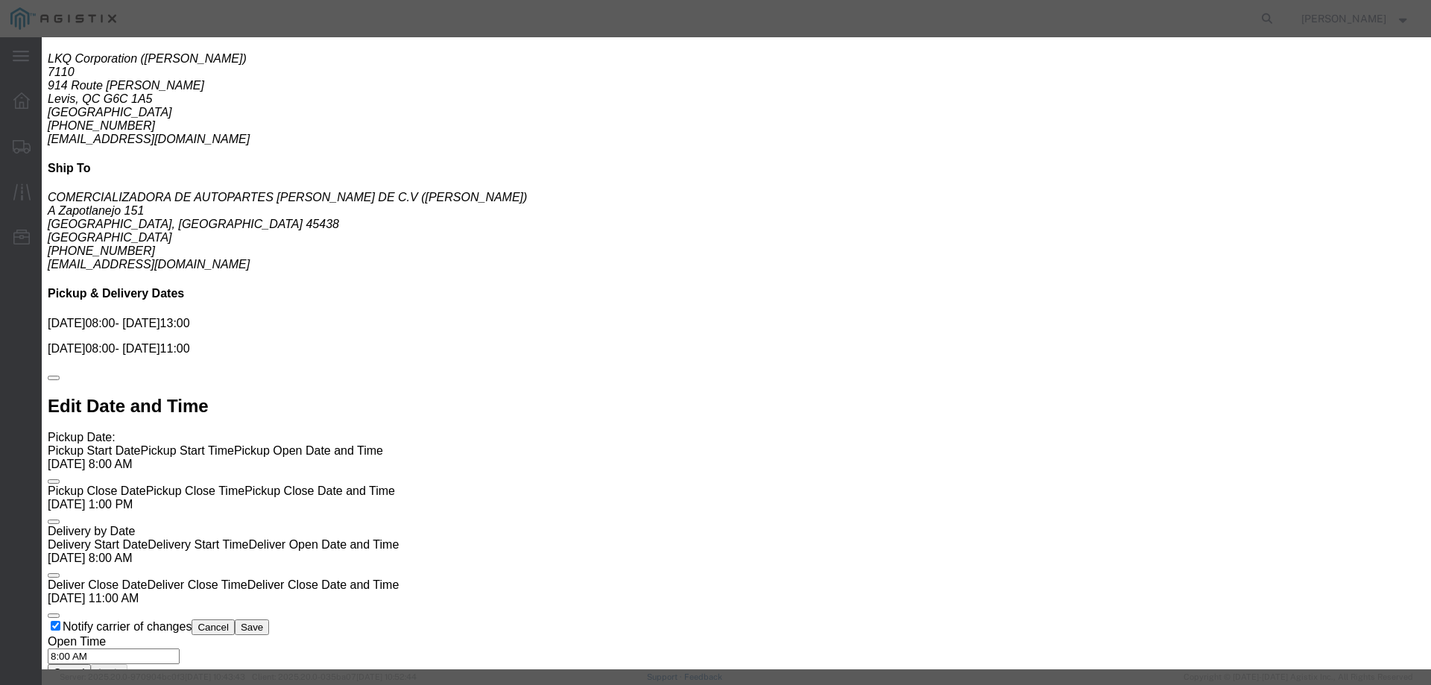
click input "number"
type input "6750"
click button "Submit"
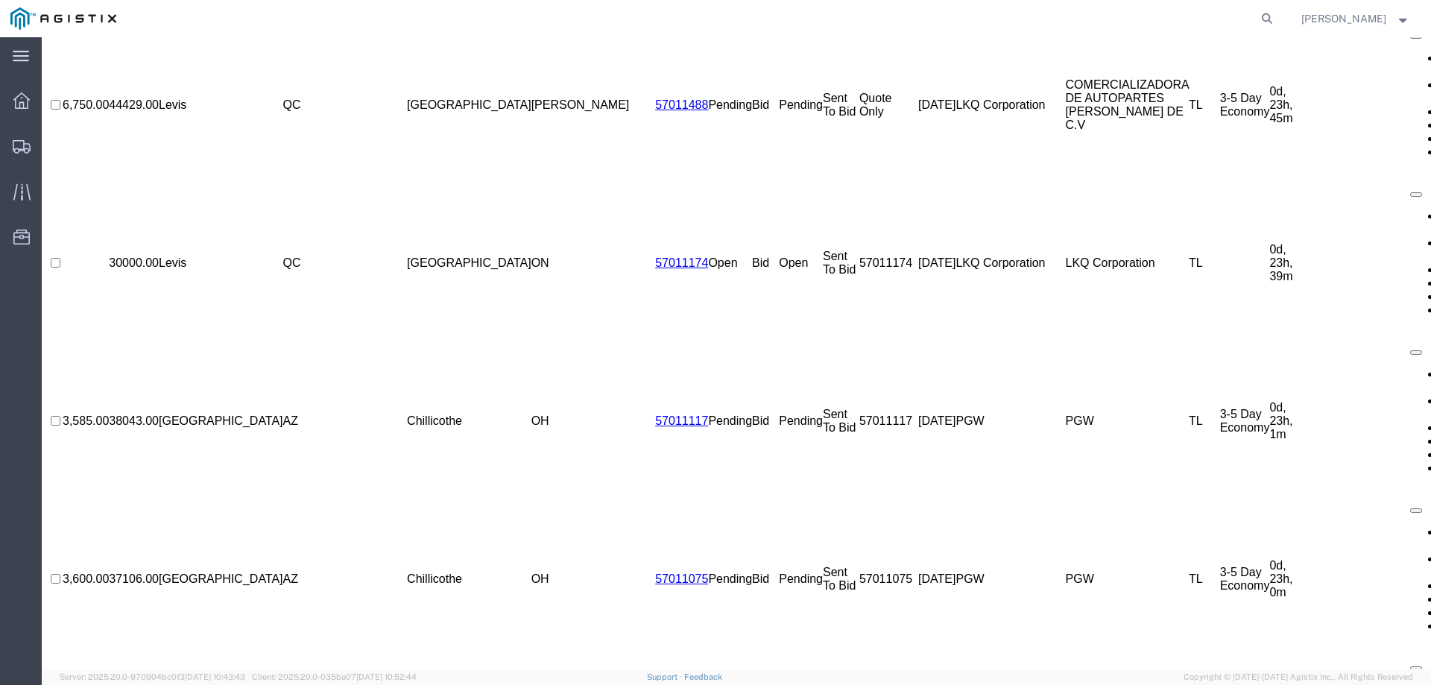
scroll to position [0, 0]
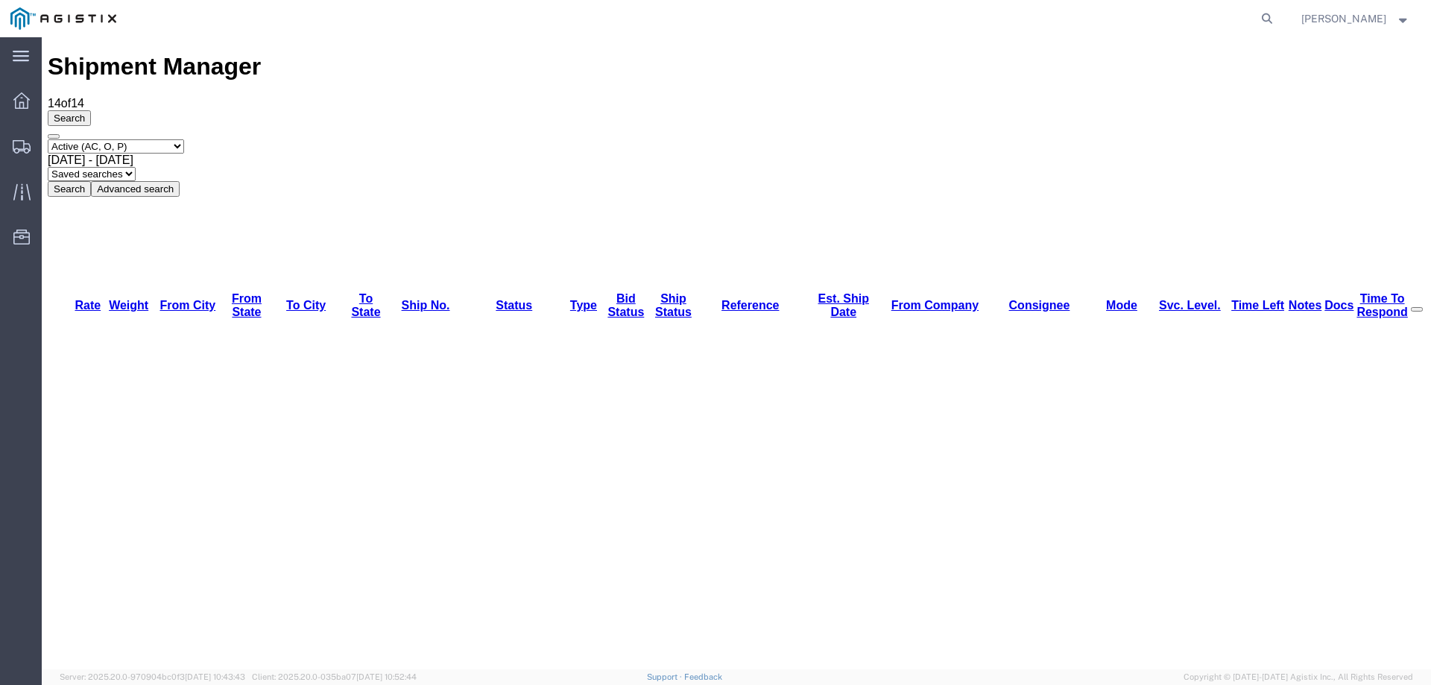
click at [28, 142] on icon at bounding box center [22, 146] width 18 height 13
click at [1301, 139] on div "Select status Active (AC, O, P) All Approved Awaiting Confirmation (AC) Booked …" at bounding box center [736, 167] width 1377 height 57
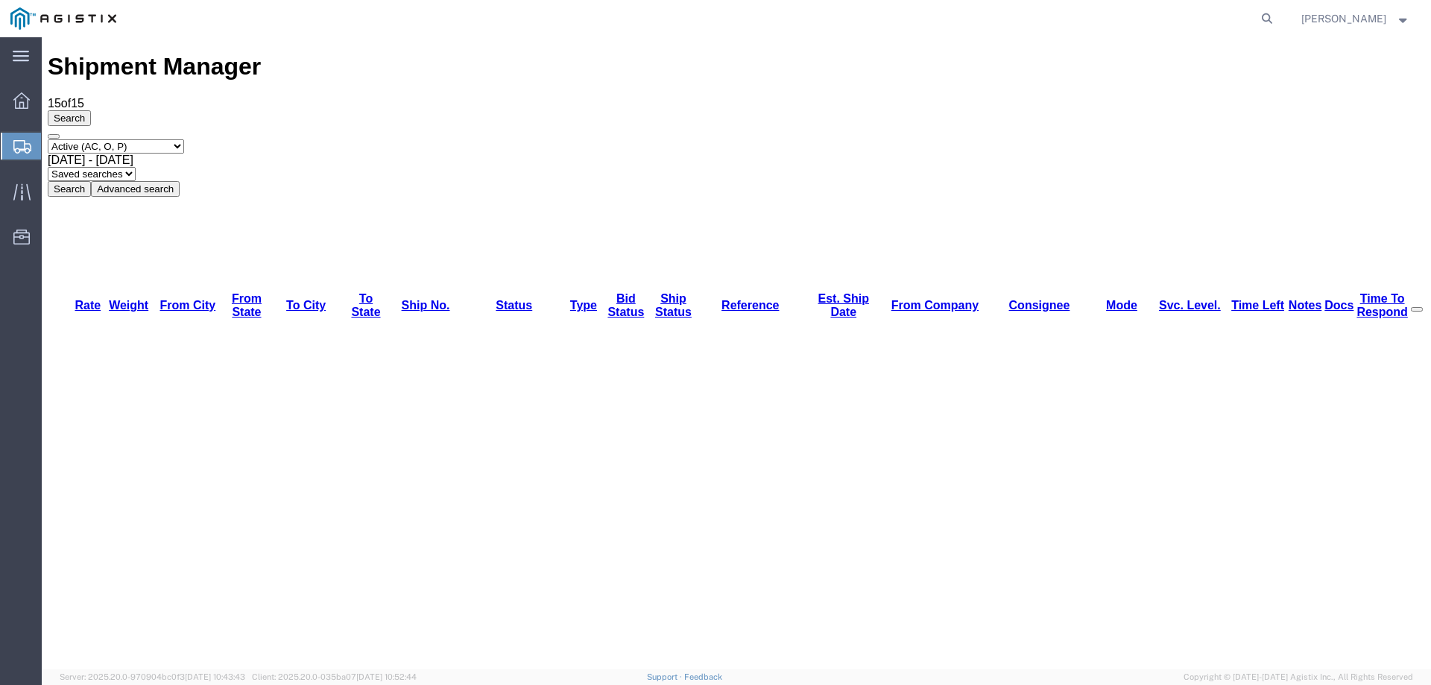
click at [16, 140] on icon at bounding box center [22, 146] width 18 height 13
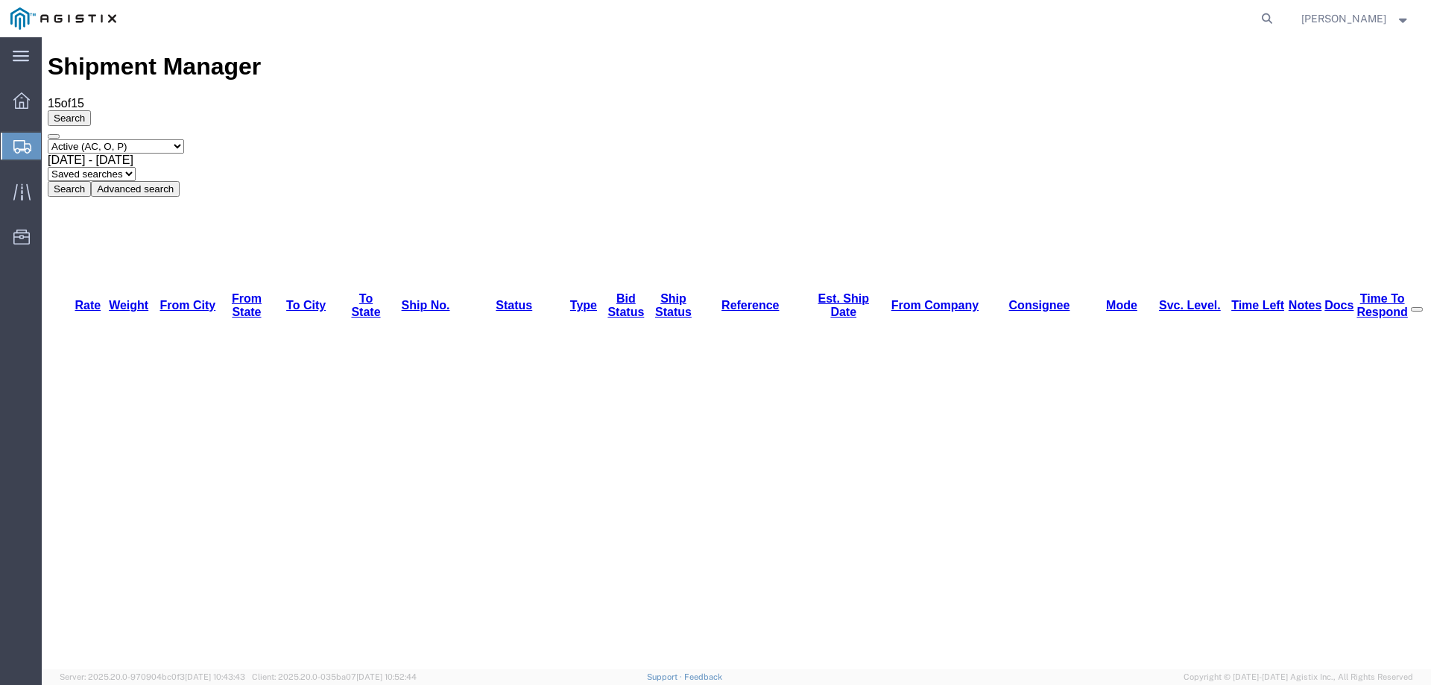
click at [22, 143] on icon at bounding box center [22, 146] width 18 height 13
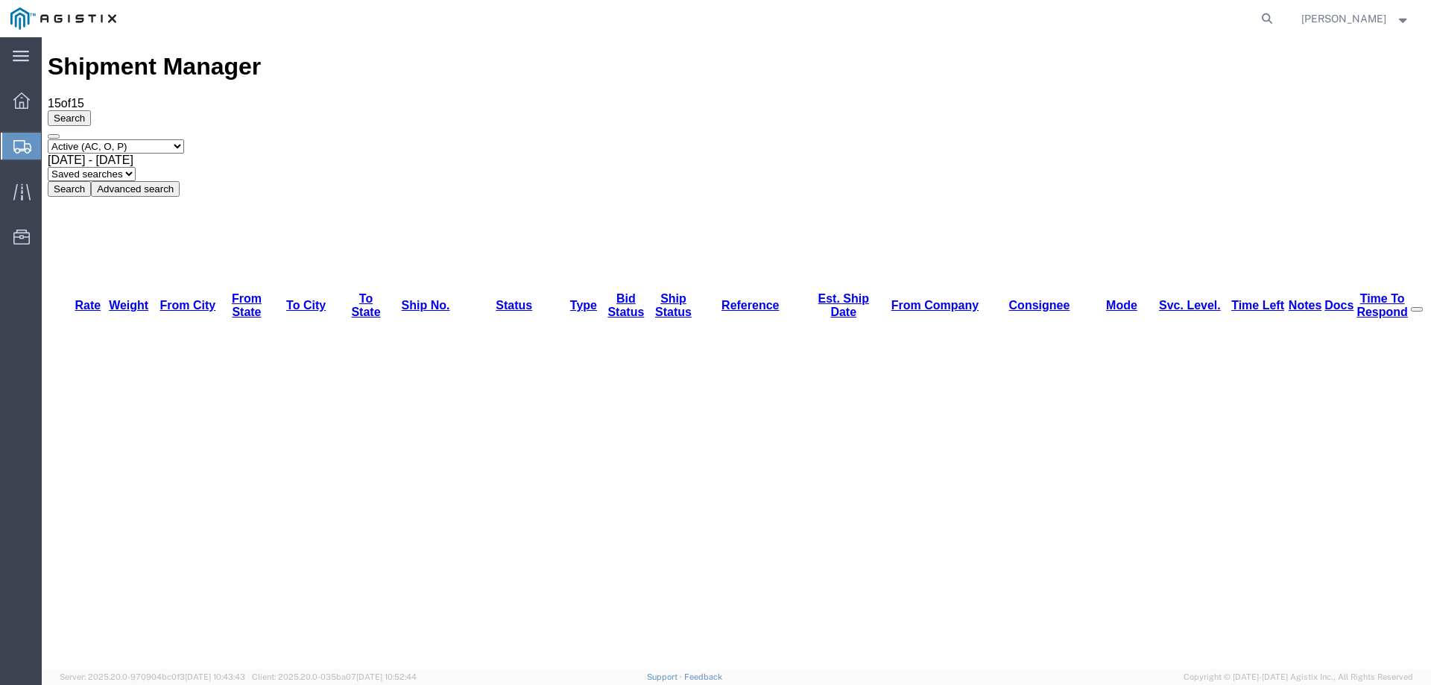
click at [765, 139] on div "Select status Active (AC, O, P) All Approved Awaiting Confirmation (AC) Booked …" at bounding box center [736, 167] width 1377 height 57
click at [686, 55] on div "Shipment Manager 15 of 15 Search Select status Active (AC, O, P) All Approved A…" at bounding box center [736, 124] width 1377 height 143
click at [768, 139] on div "Select status Active (AC, O, P) All Approved Awaiting Confirmation (AC) Booked …" at bounding box center [736, 167] width 1377 height 57
click at [688, 66] on div "Shipment Manager 15 of 15 Search Select status Active (AC, O, P) All Approved A…" at bounding box center [736, 124] width 1377 height 143
click at [12, 142] on div at bounding box center [22, 146] width 42 height 27
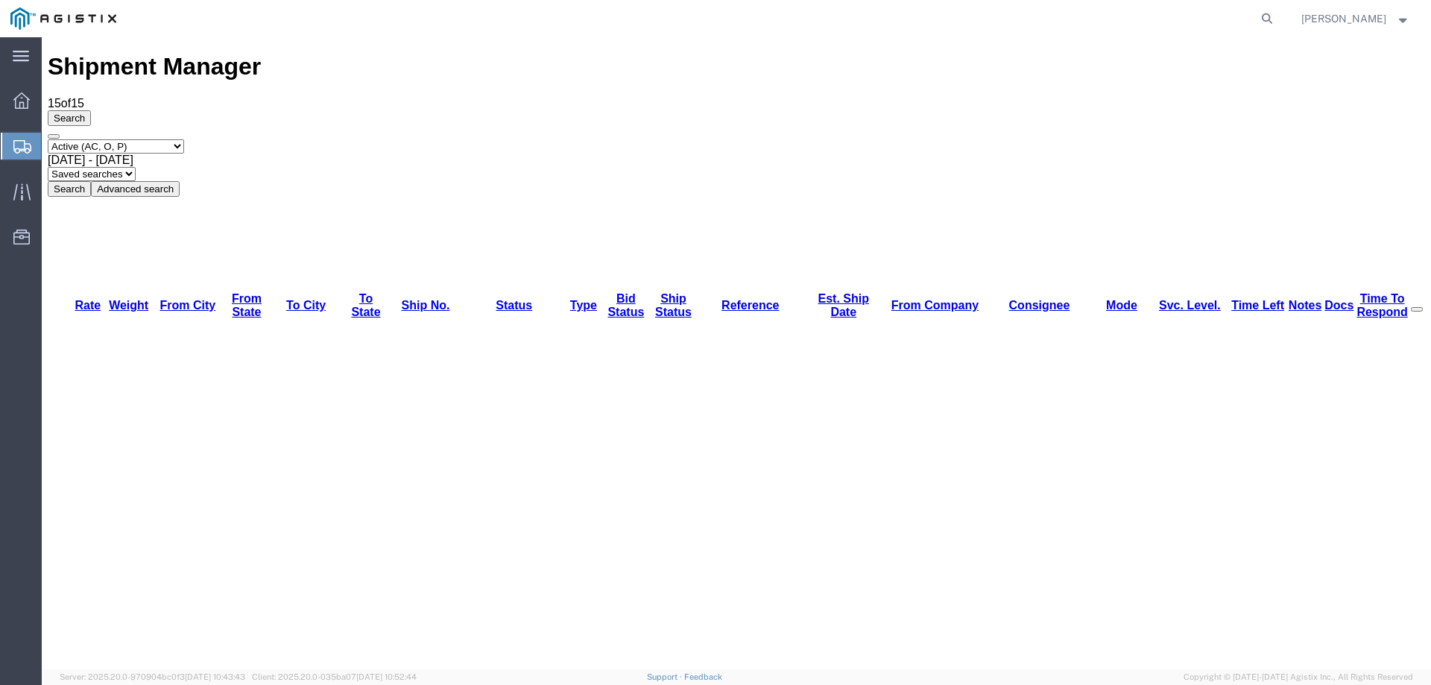
click at [17, 144] on icon at bounding box center [22, 146] width 18 height 13
click at [762, 139] on div "Select status Active (AC, O, P) All Approved Awaiting Confirmation (AC) Booked …" at bounding box center [736, 167] width 1377 height 57
click at [751, 139] on div "Select status Active (AC, O, P) All Approved Awaiting Confirmation (AC) Booked …" at bounding box center [736, 167] width 1377 height 57
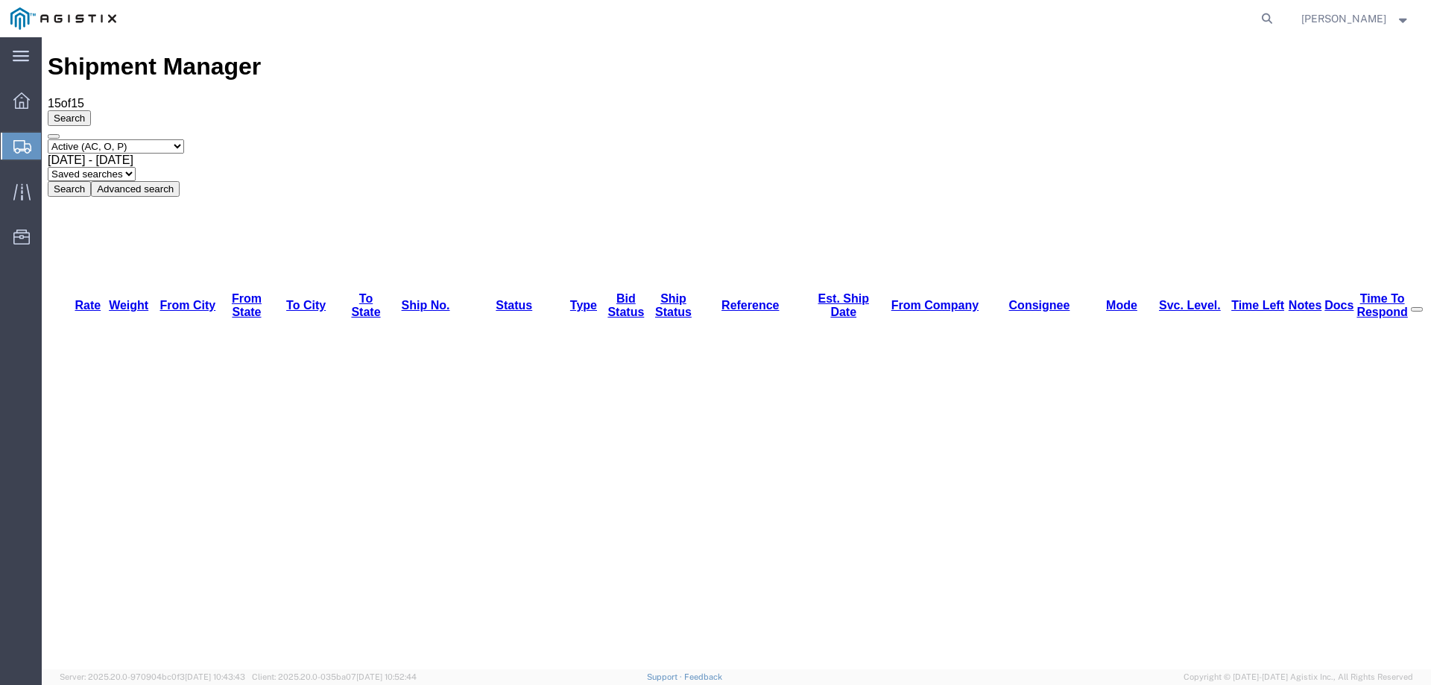
click at [772, 61] on div "Shipment Manager 15 of 15 Search Select status Active (AC, O, P) All Approved A…" at bounding box center [736, 124] width 1377 height 143
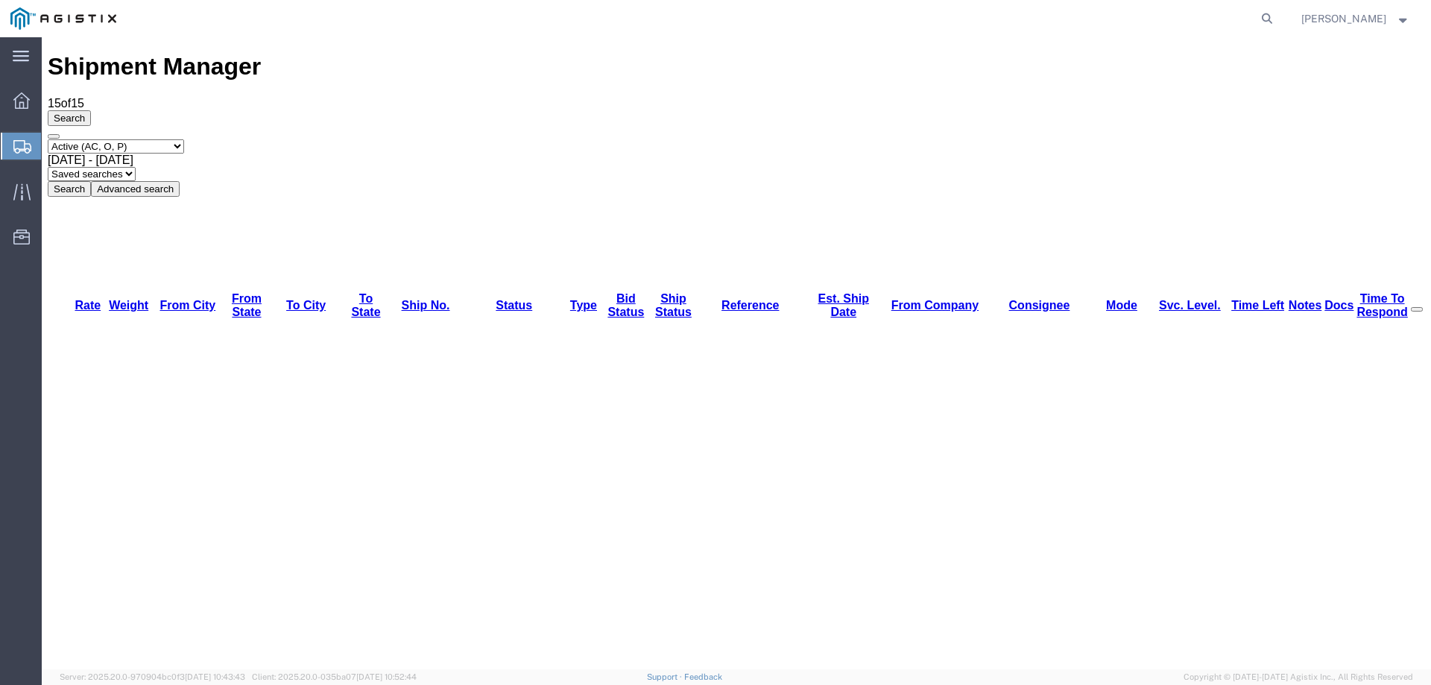
click at [24, 147] on icon at bounding box center [22, 146] width 18 height 13
click at [1365, 139] on div "Select status Active (AC, O, P) All Approved Awaiting Confirmation (AC) Booked …" at bounding box center [736, 167] width 1377 height 57
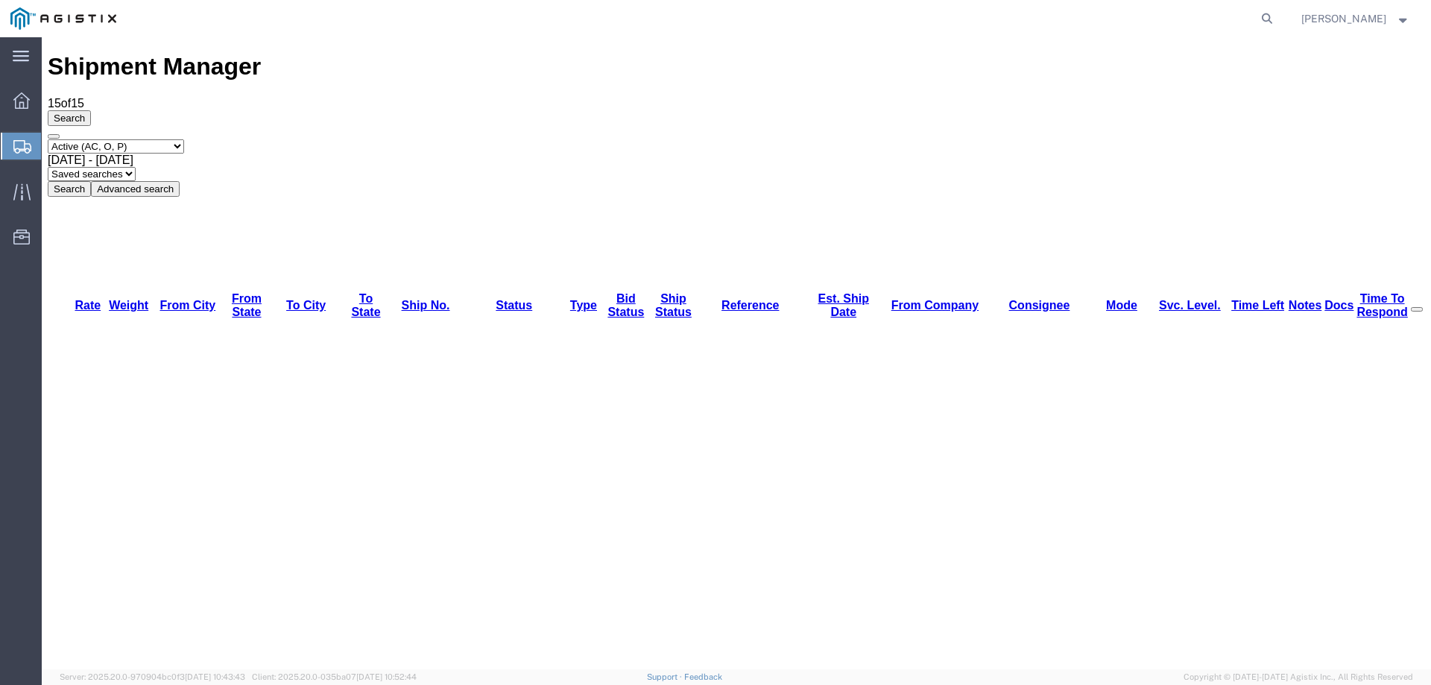
click at [16, 139] on svg-icon at bounding box center [22, 146] width 18 height 15
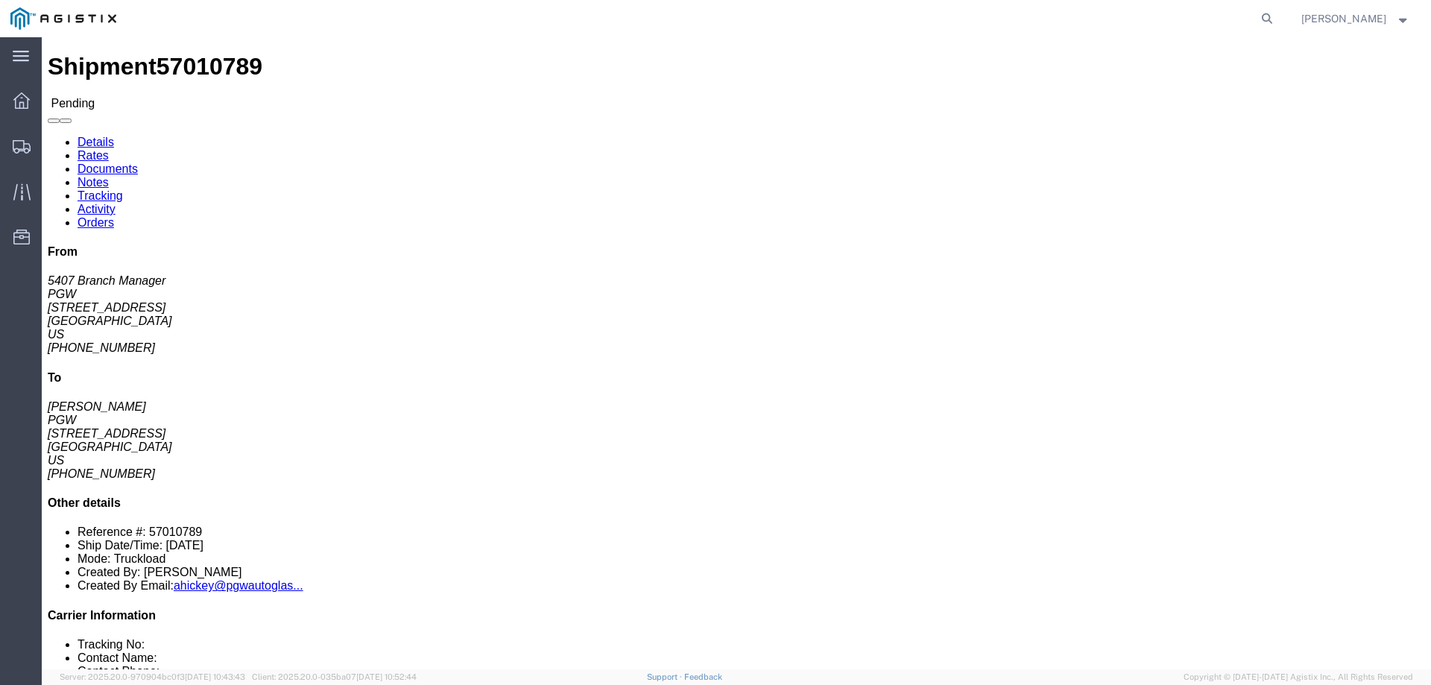
click button "Enter / Modify Bid"
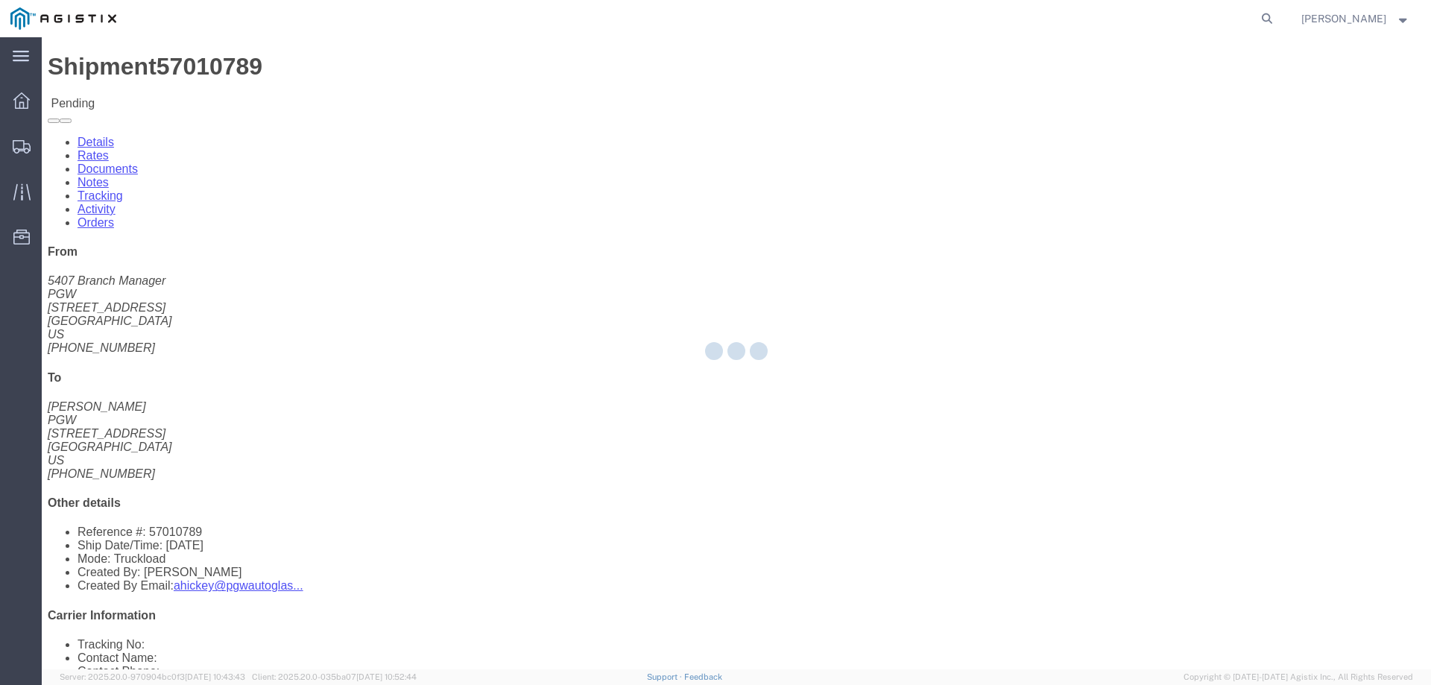
select select "146"
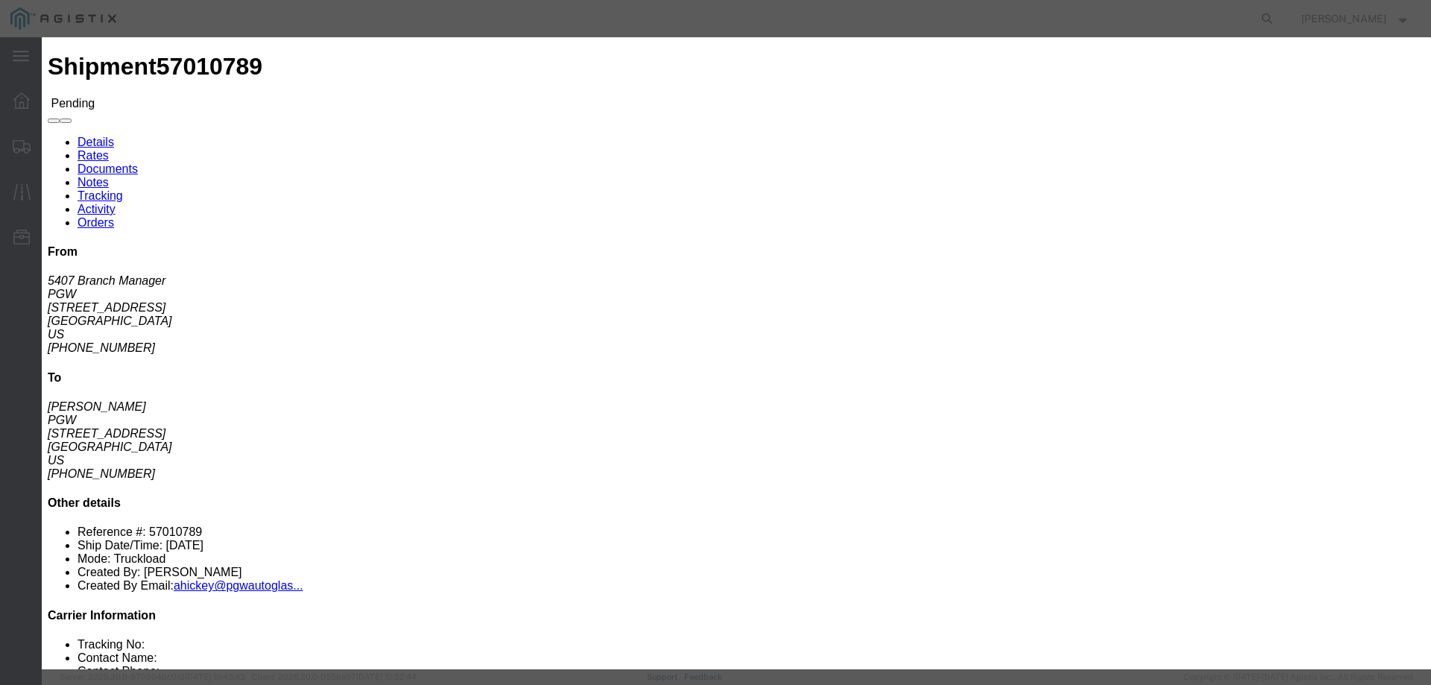
click link "ats - ATS Logistics - Truckload"
drag, startPoint x: 1009, startPoint y: 307, endPoint x: 927, endPoint y: 303, distance: 82.1
click div "Select 2 Day Service 3 Axle Winch Truck 3 to 5 Day Service 96L Domestic Flat Ra…"
drag, startPoint x: 927, startPoint y: 303, endPoint x: 977, endPoint y: 329, distance: 56.7
click input "number"
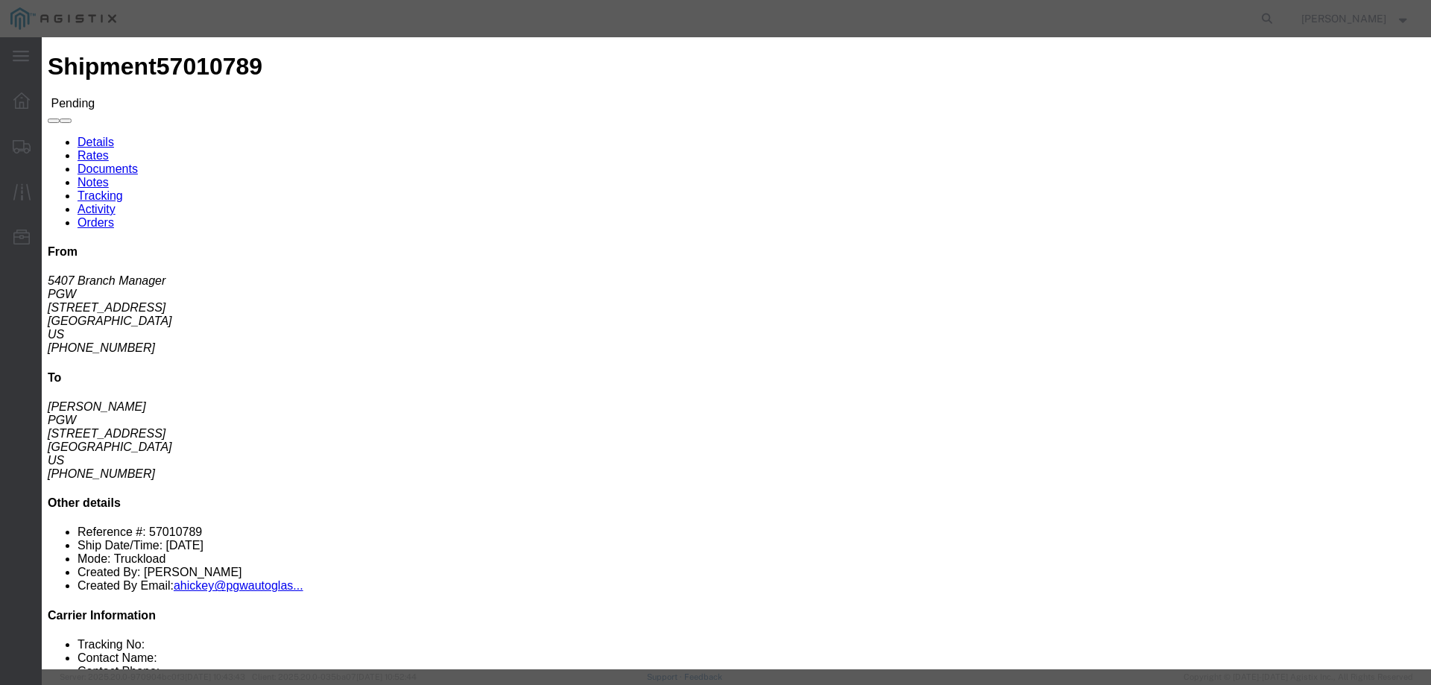
click input "3775.00"
type input "3"
type input "3599"
click button "Submit"
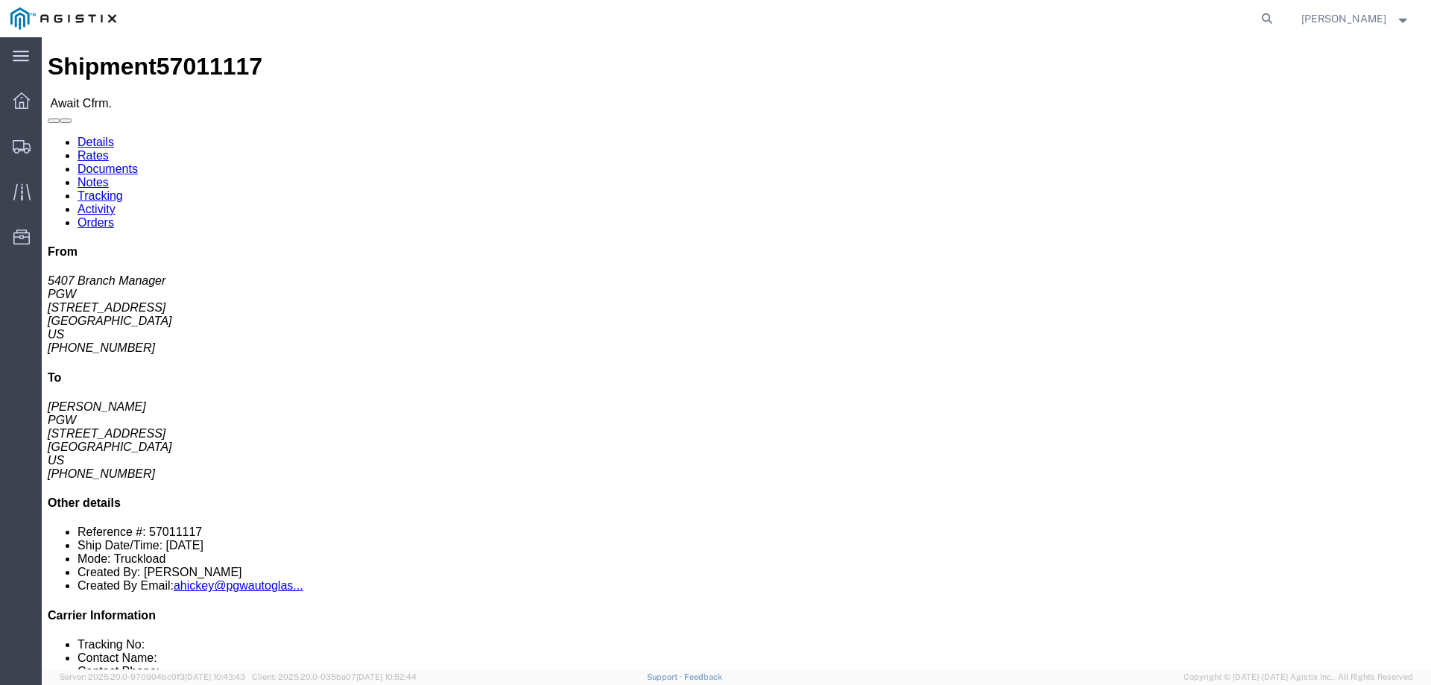
click address "[PERSON_NAME] PGW [STREET_ADDRESS] [PHONE_NUMBER]"
click li "Reference #: 57011117"
copy li "57011117"
click link "Confirm"
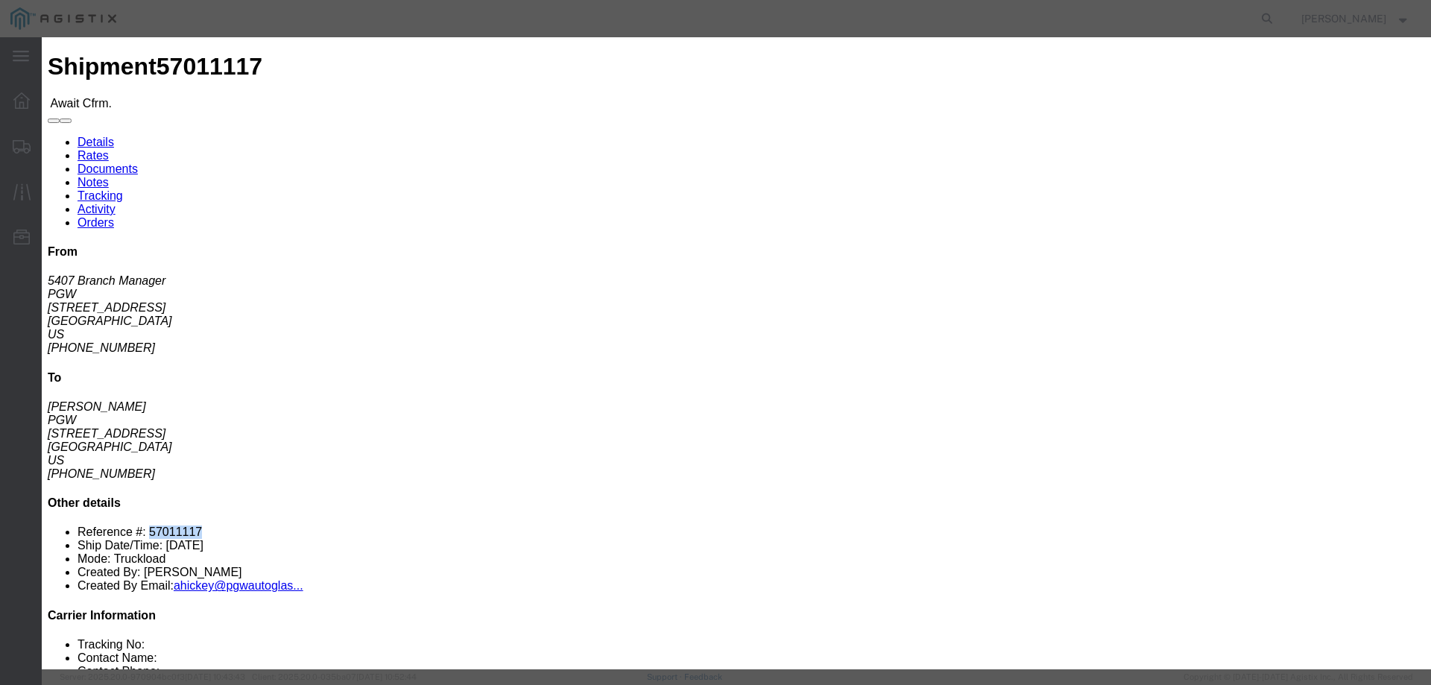
click input "checkbox"
checkbox input "true"
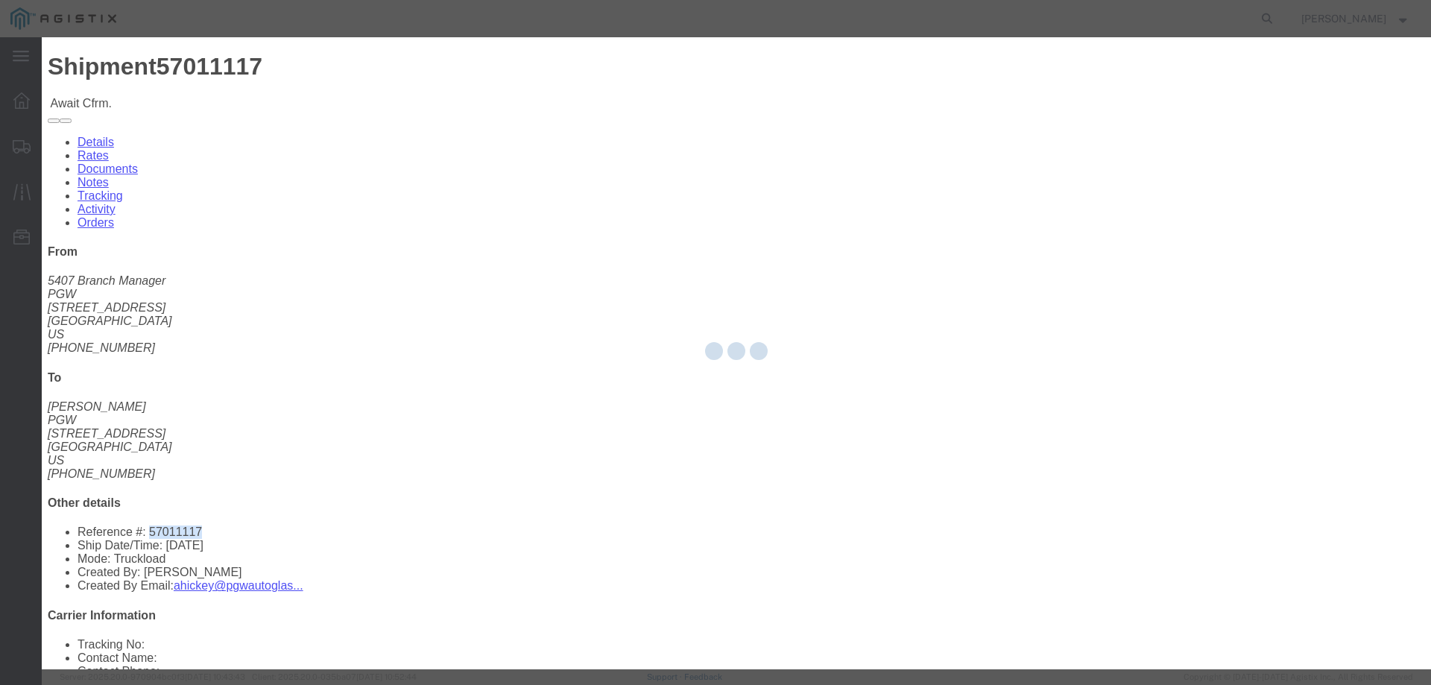
type input "[PERSON_NAME]"
type input "3204977237"
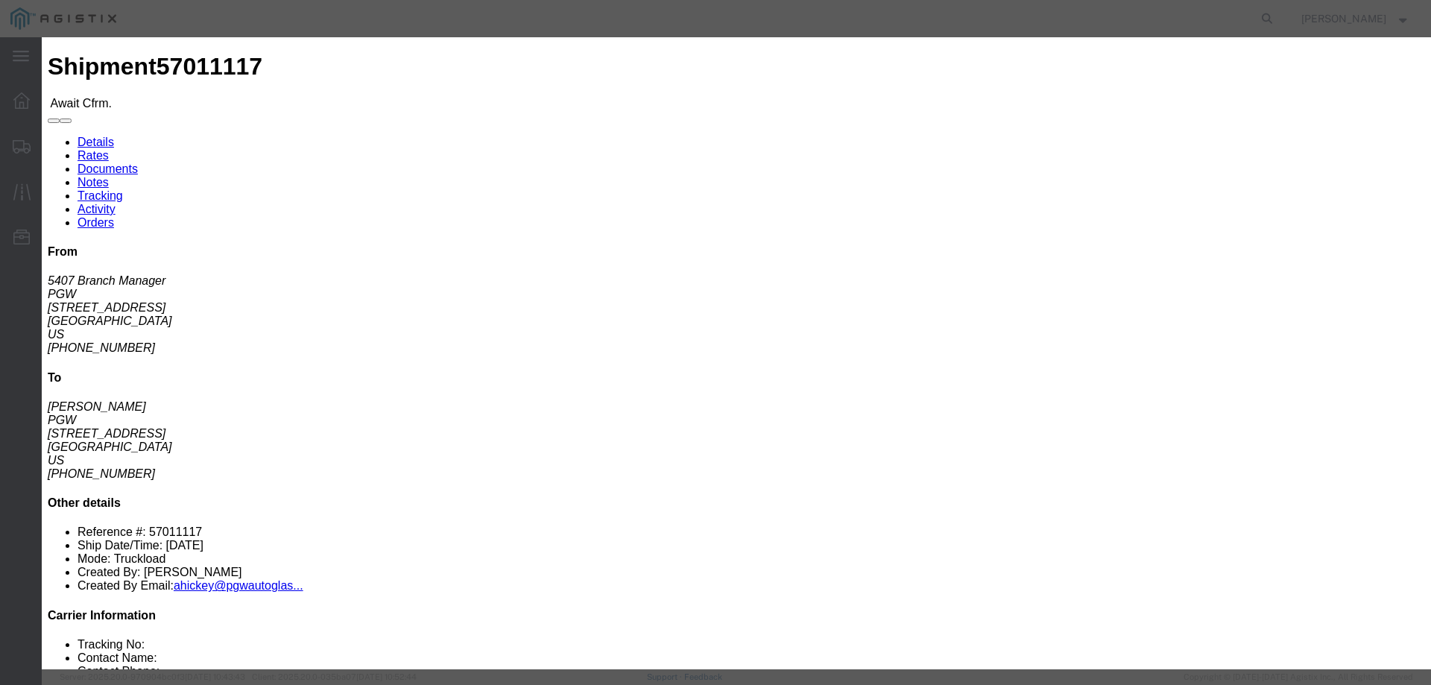
click input "text"
paste input "57011117"
type input "57011117"
click button "Submit"
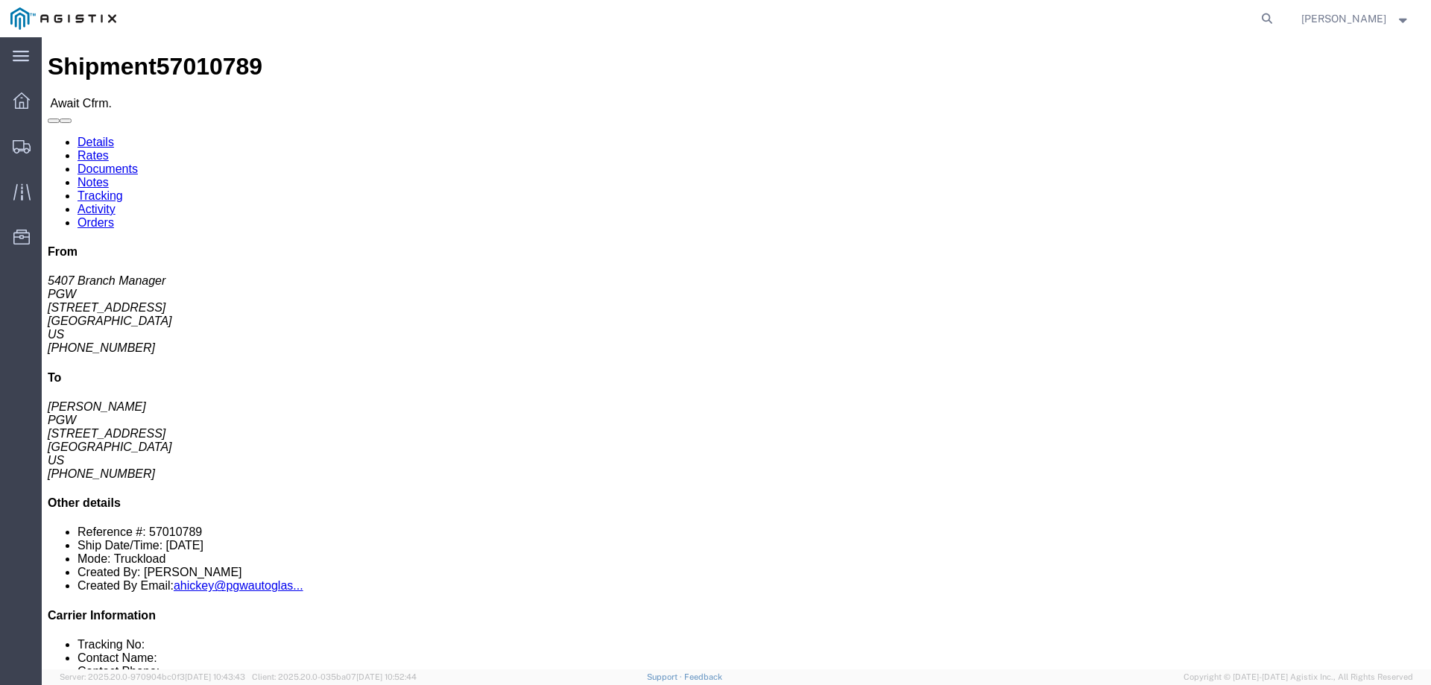
click b "57010789"
copy b "57010789"
click link "Confirm"
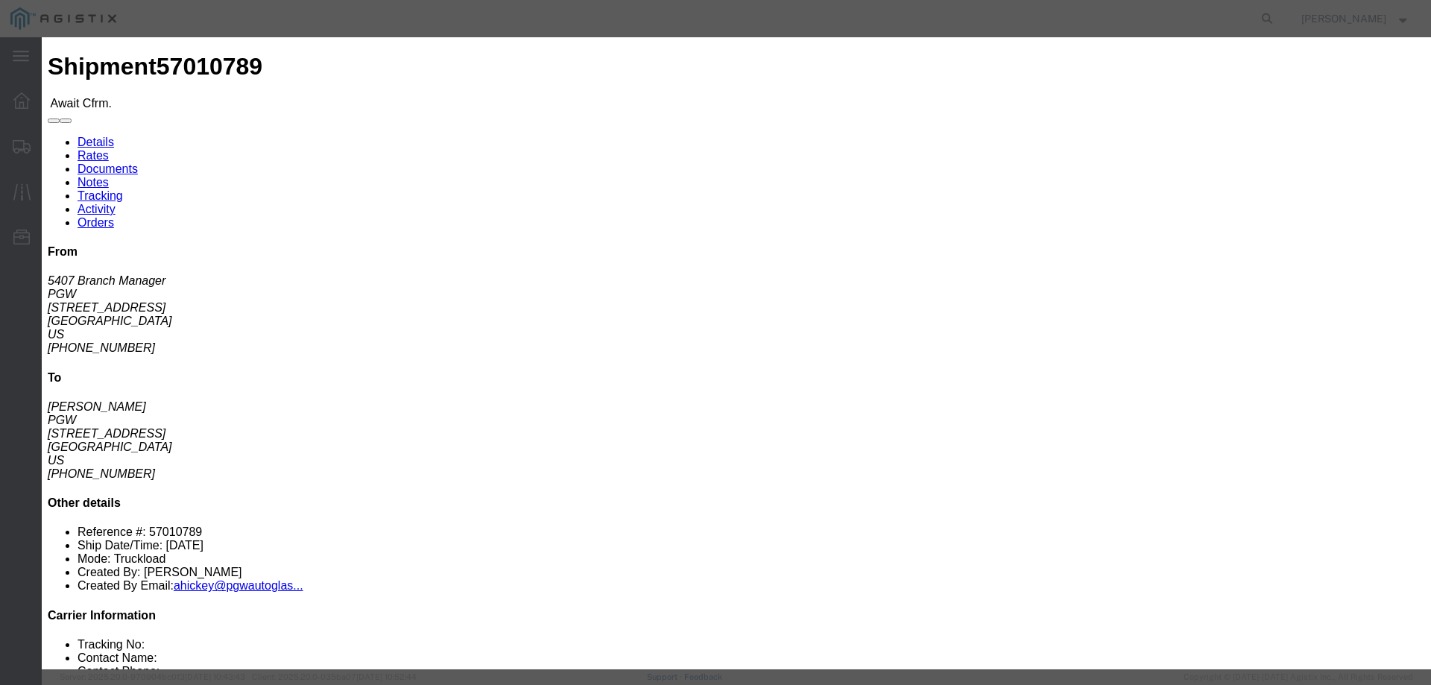
click input "checkbox"
checkbox input "true"
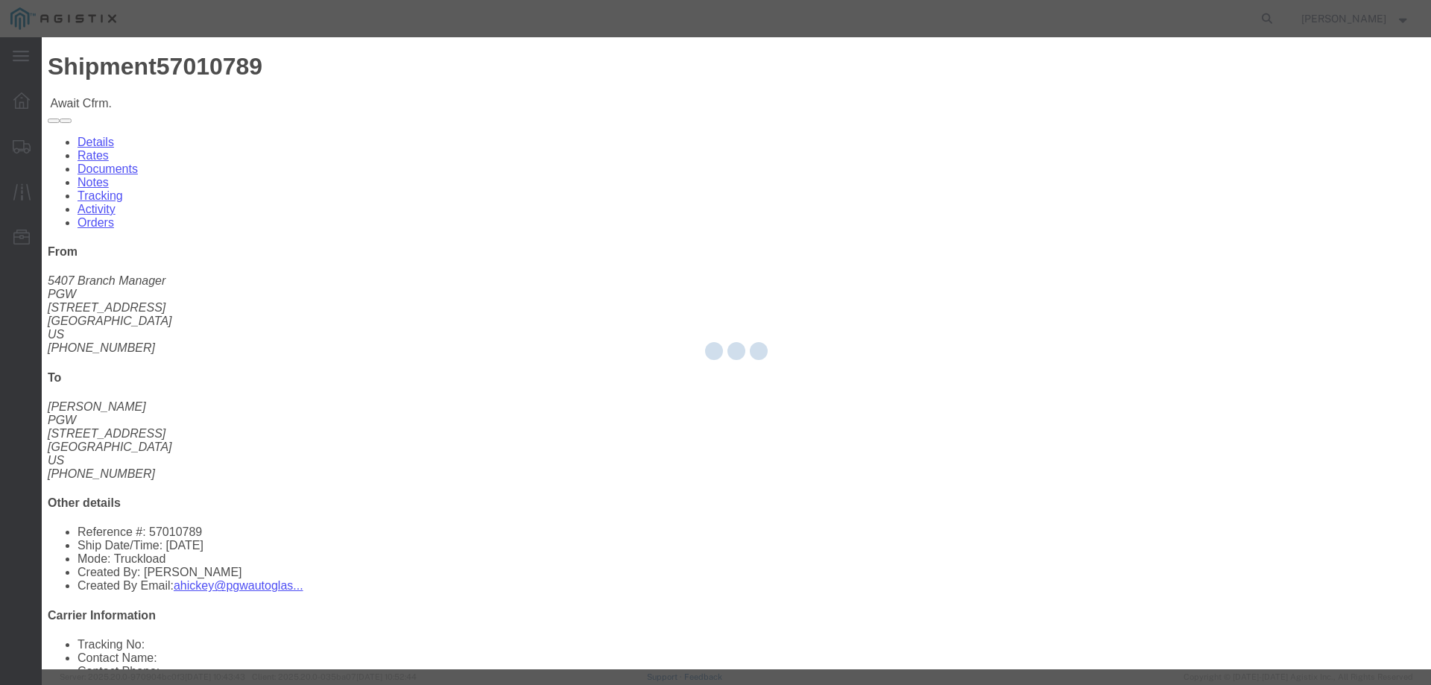
type input "[PERSON_NAME]"
type input "3204977237"
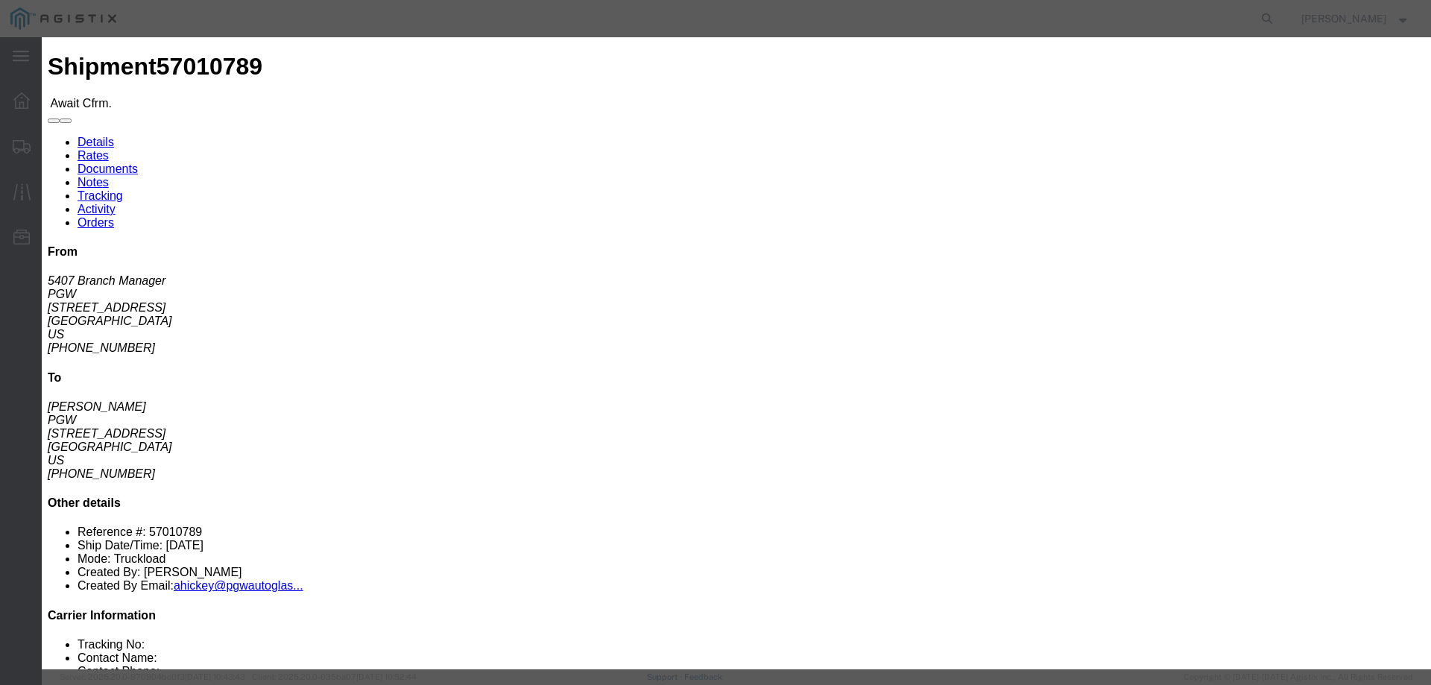
click input "text"
paste input "57010789"
type input "57010789"
click button "Submit"
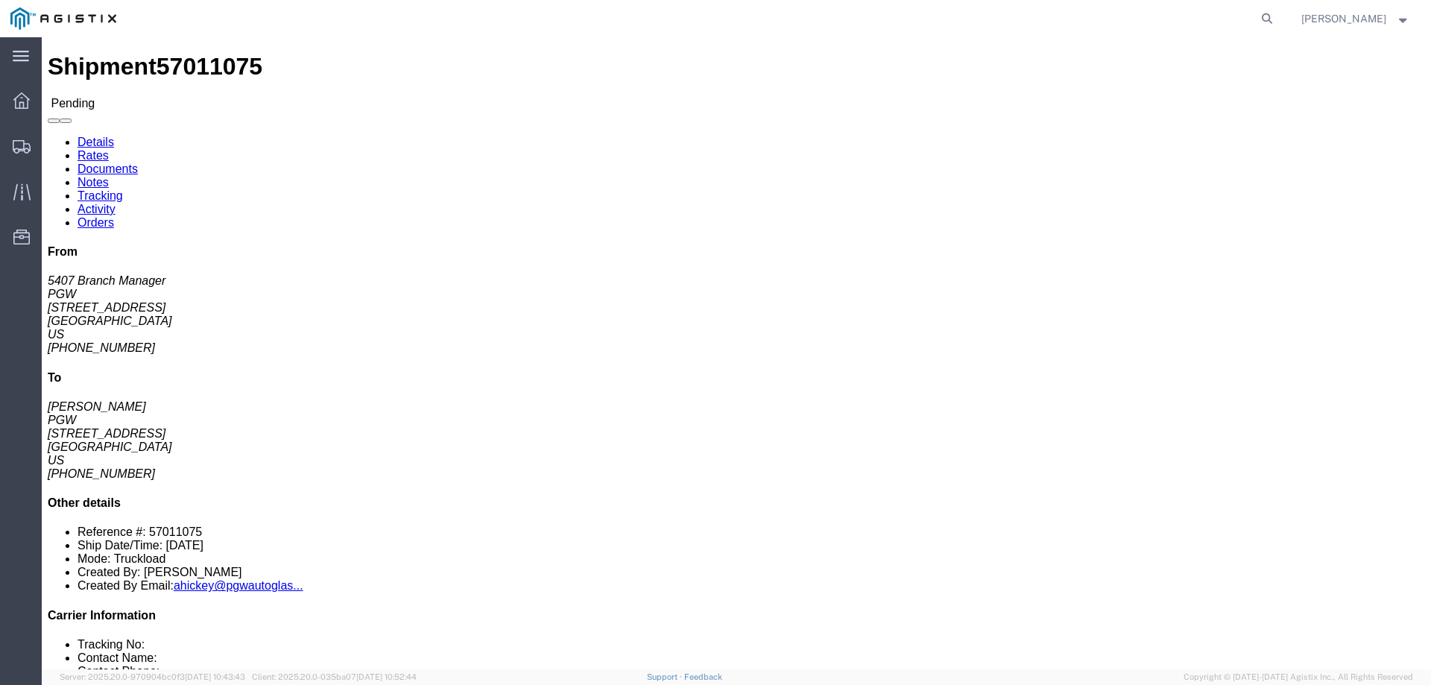
click button "Enter / Modify Bid"
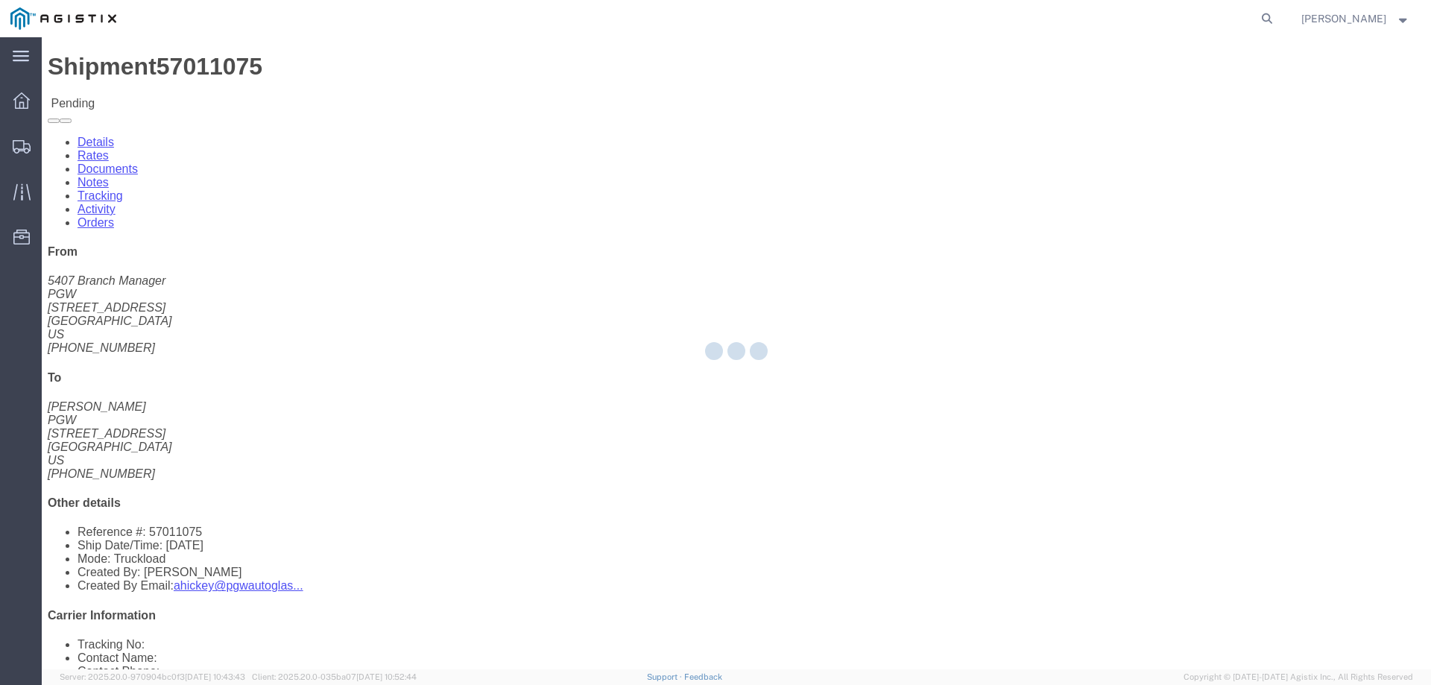
select select "146"
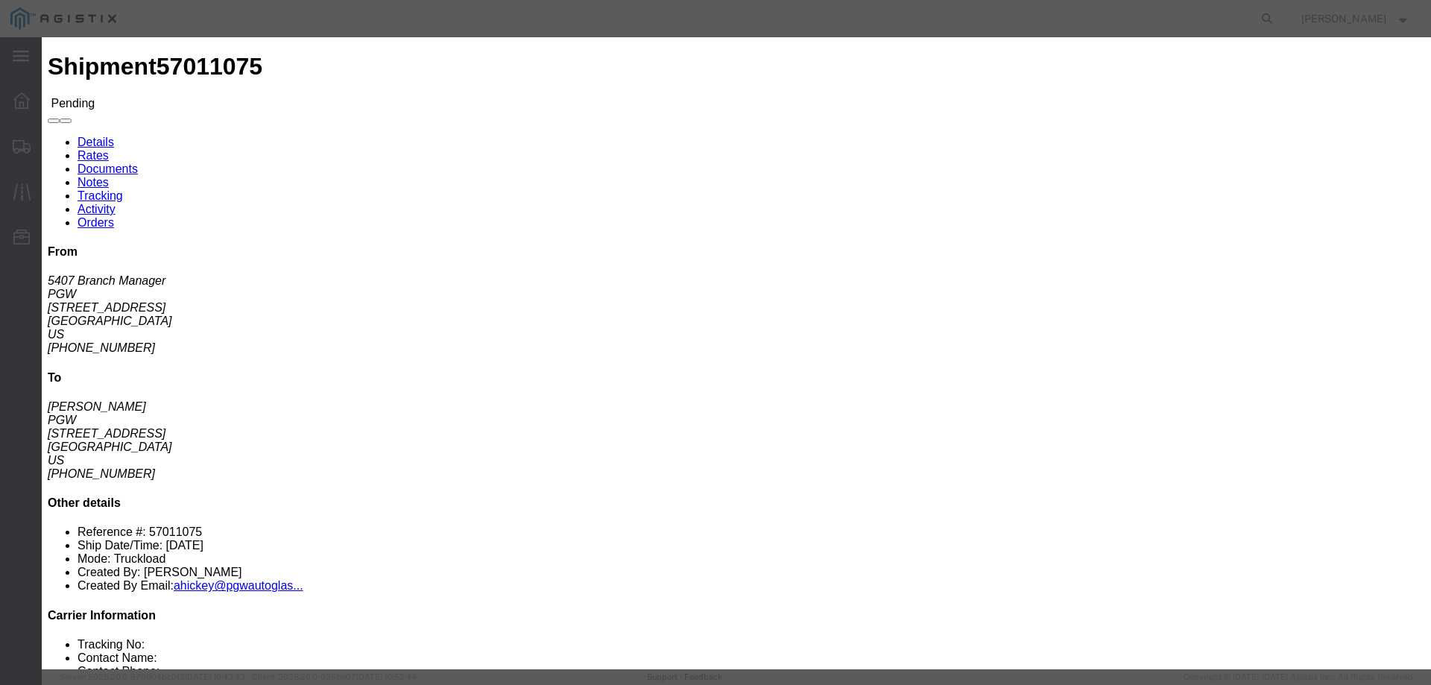
click link "ats - ATS Logistics - Truckload"
drag, startPoint x: 1000, startPoint y: 304, endPoint x: 884, endPoint y: 294, distance: 116.0
click div "Mode Select Air Less than Truckload Multi-Leg Ocean Freight Rail Small Parcel T…"
type input "3599"
click button "Submit"
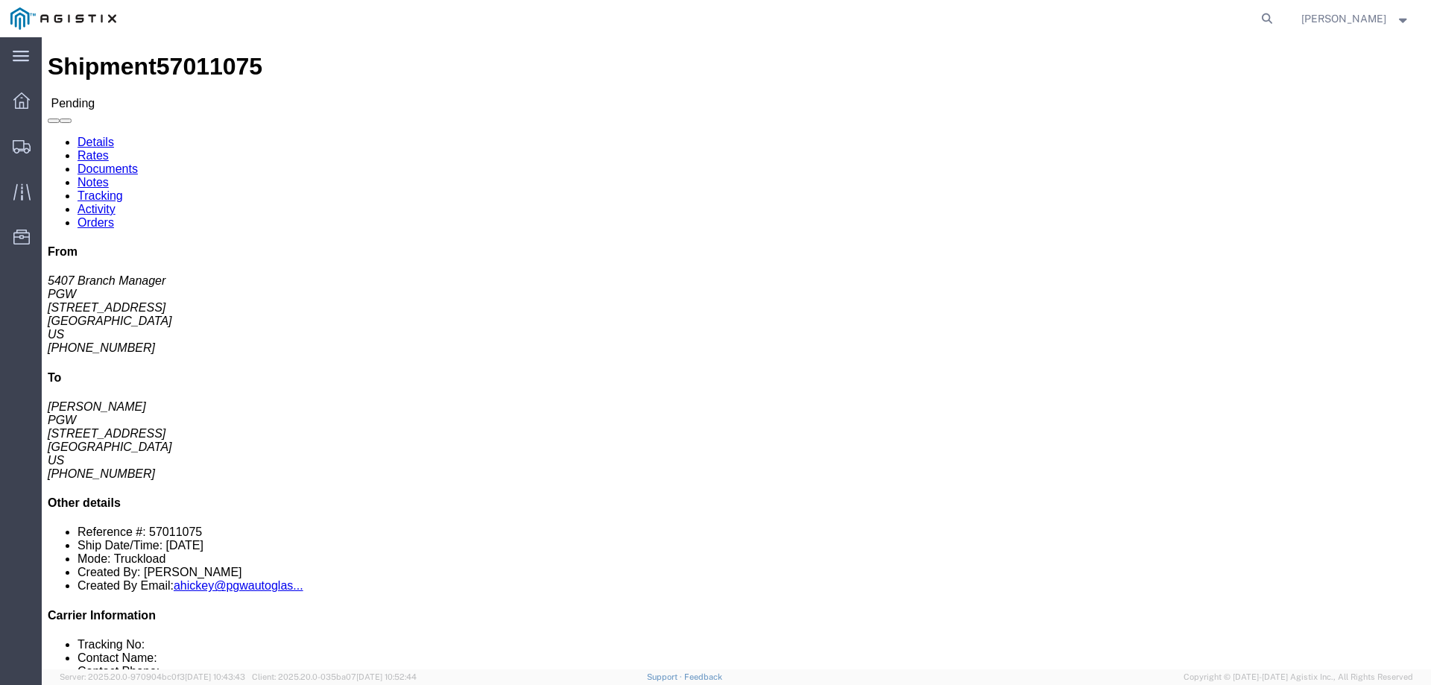
click b "57011075"
copy b "57011075"
click h4 "To"
click b "57011075"
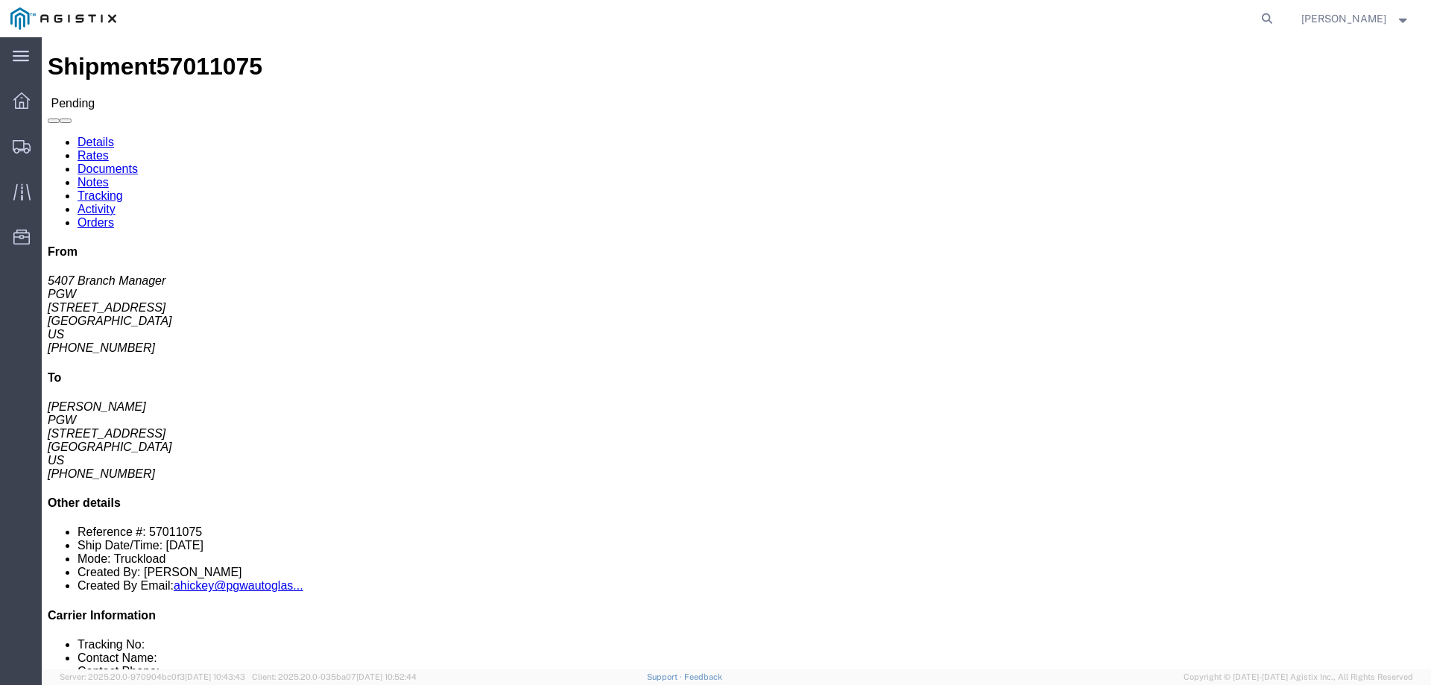
click b "57011075"
click link "Rates"
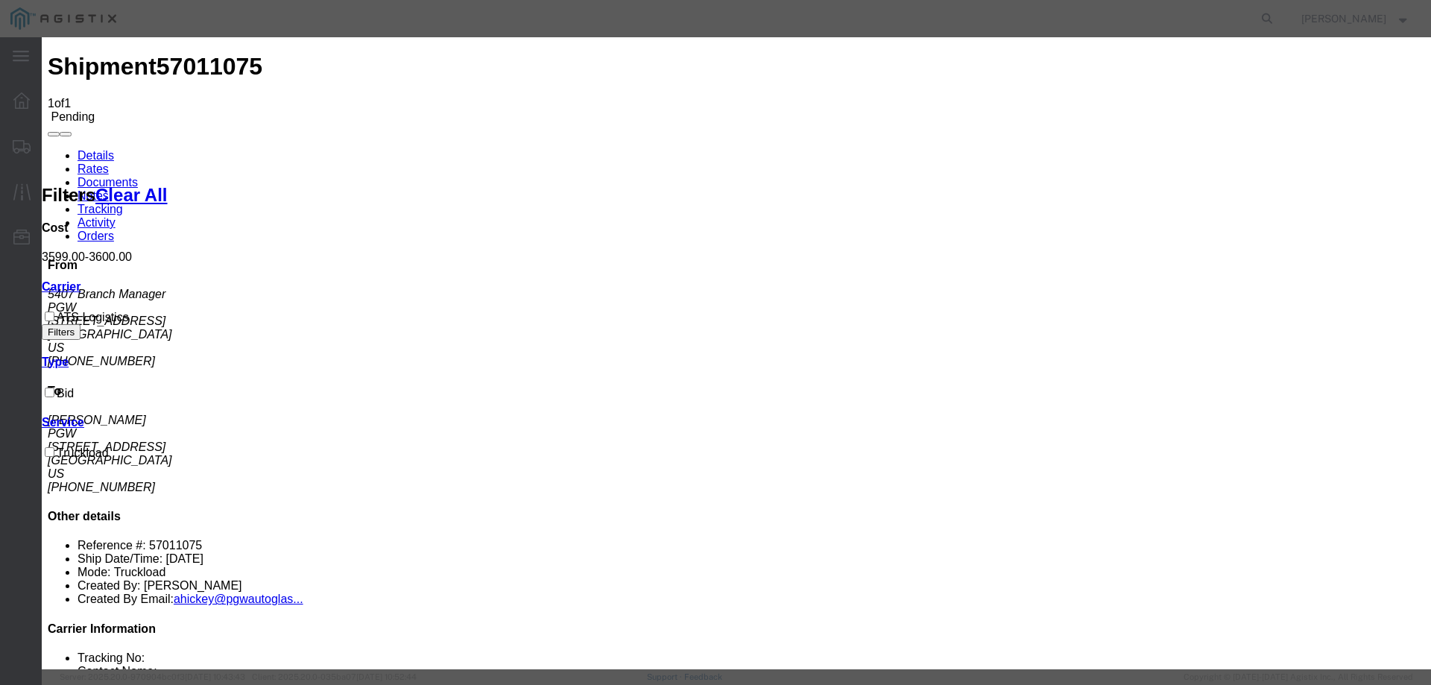
checkbox input "true"
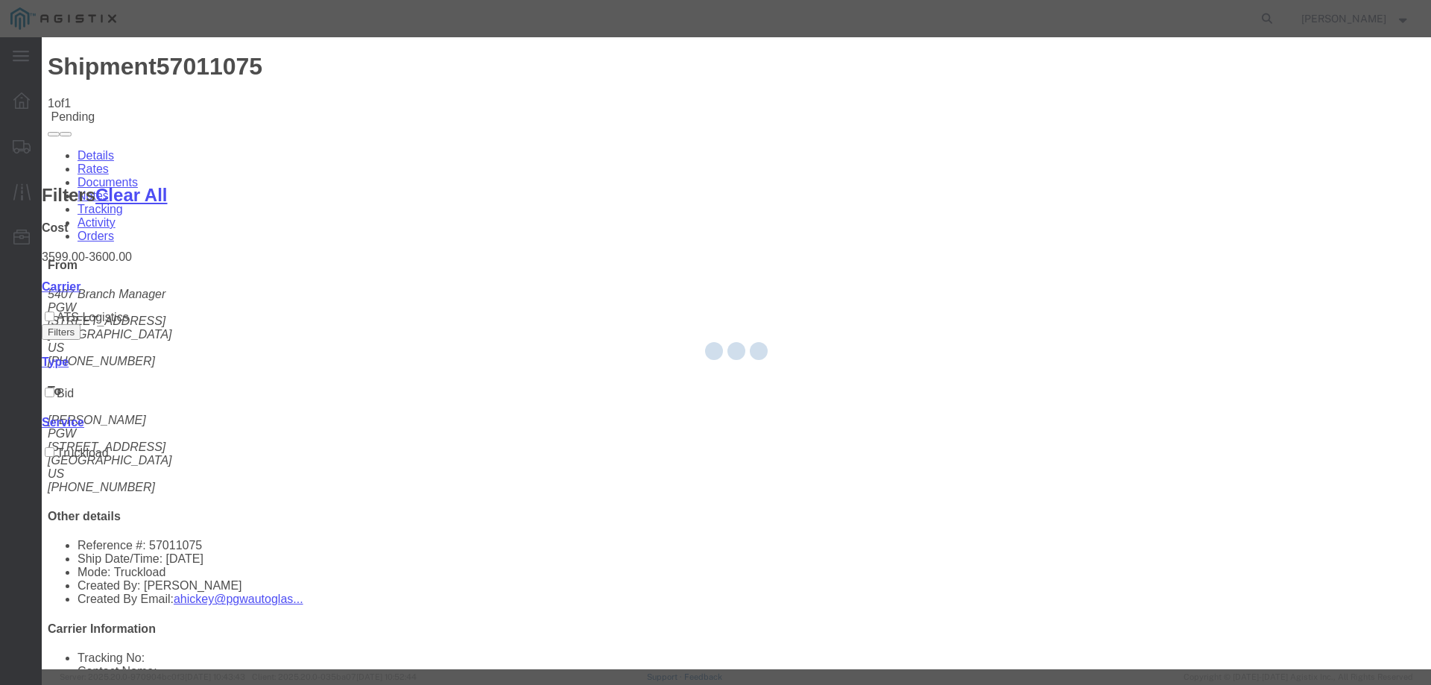
type input "[PERSON_NAME]"
type input "3204977237"
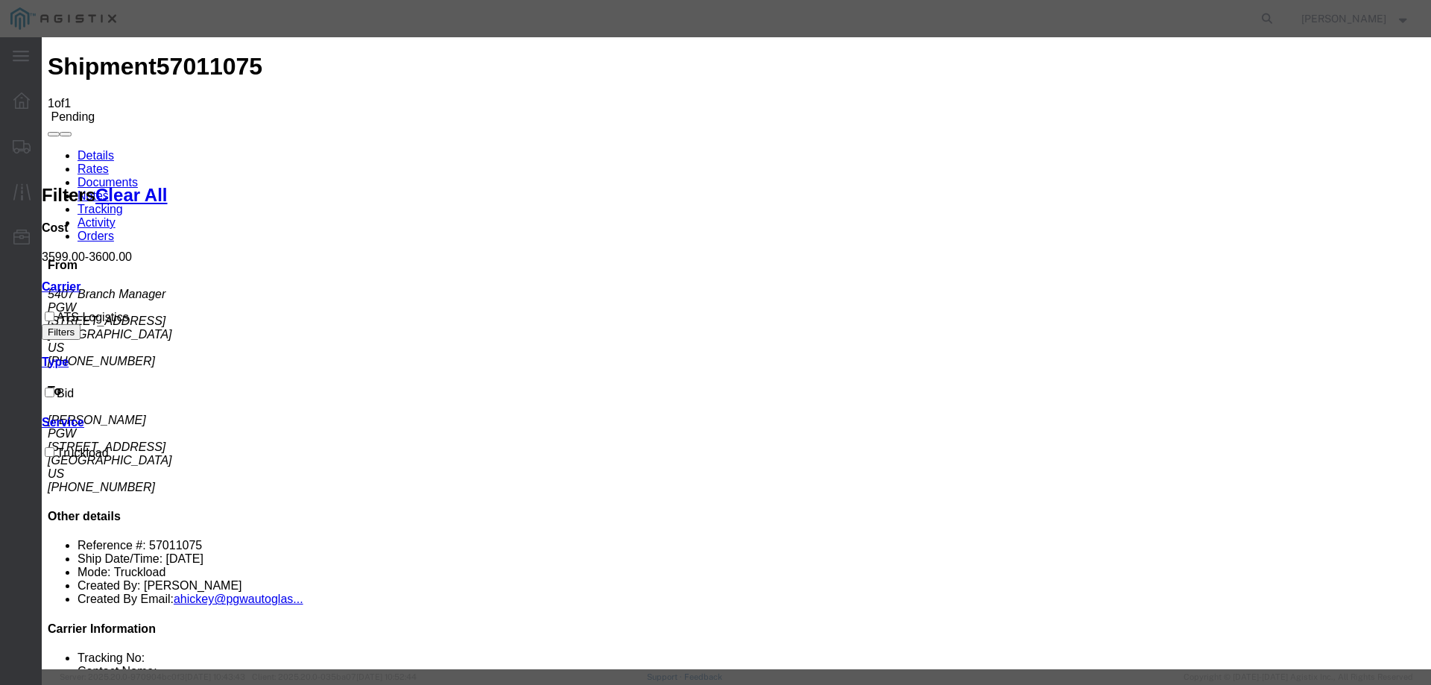
paste input "57011075"
type input "57011075"
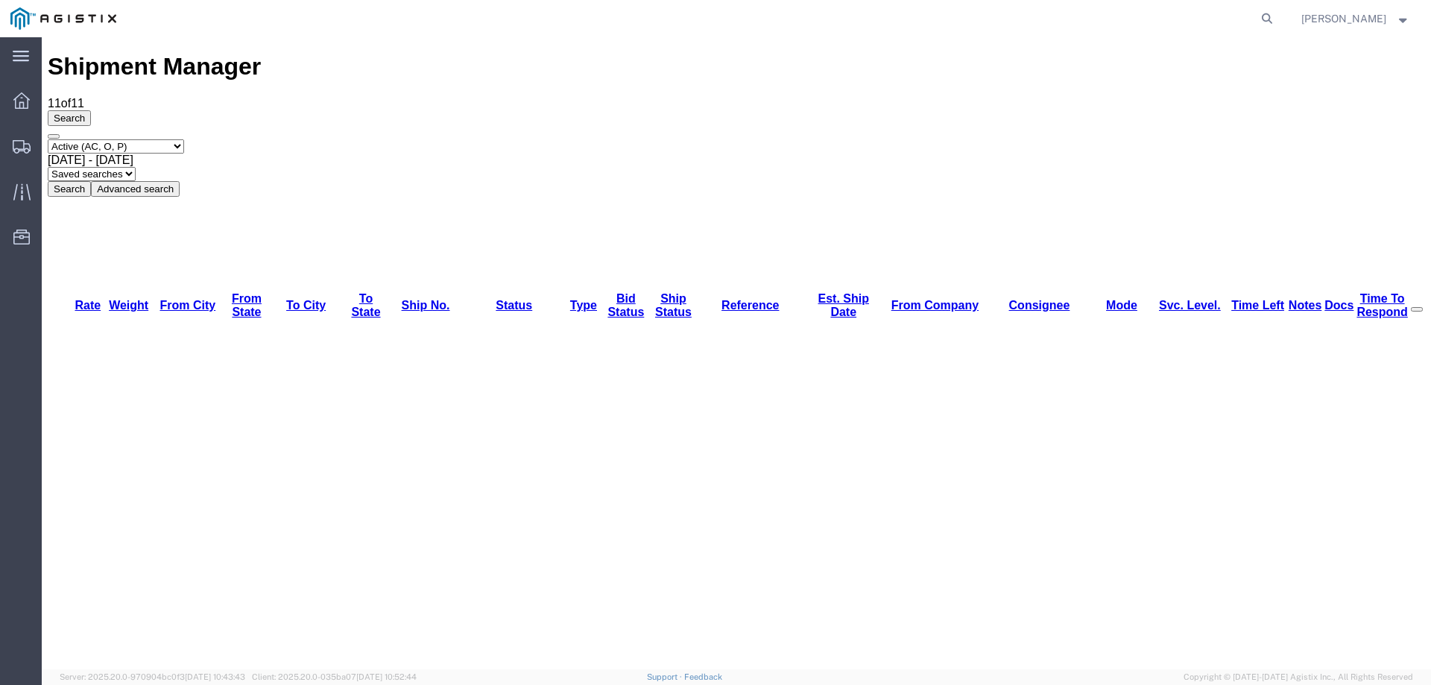
click at [1361, 139] on div "Select status Active (AC, O, P) All Approved Awaiting Confirmation (AC) Booked …" at bounding box center [736, 167] width 1377 height 57
click at [21, 141] on icon at bounding box center [22, 146] width 18 height 13
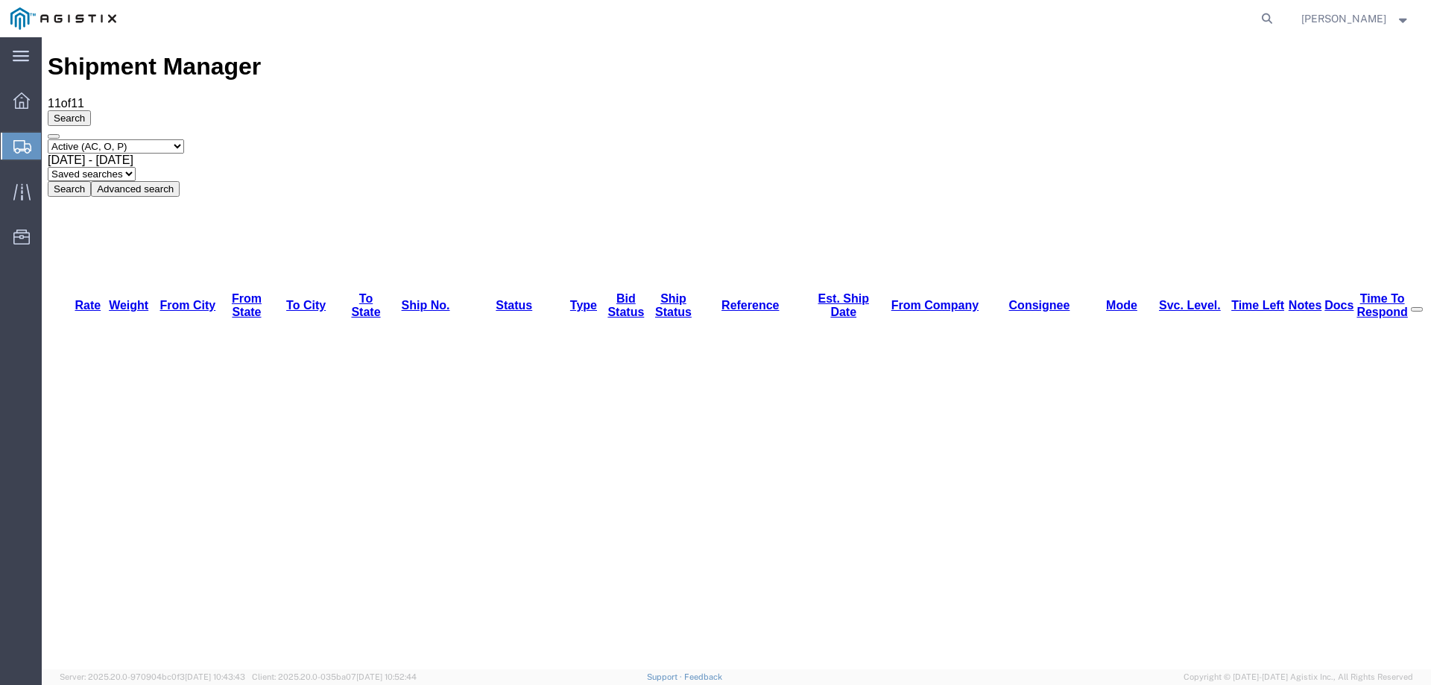
click at [25, 142] on icon at bounding box center [22, 146] width 18 height 13
click at [25, 150] on icon at bounding box center [22, 146] width 18 height 13
